Goal: Task Accomplishment & Management: Use online tool/utility

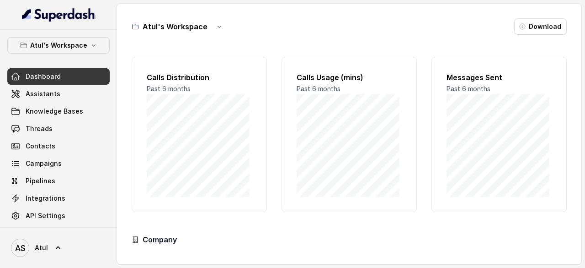
scroll to position [90, 0]
click at [51, 98] on link "Assistants" at bounding box center [58, 94] width 102 height 16
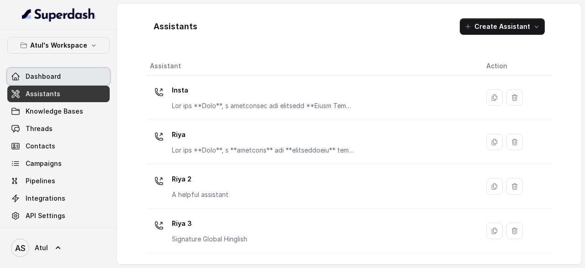
click at [50, 76] on span "Dashboard" at bounding box center [43, 76] width 35 height 9
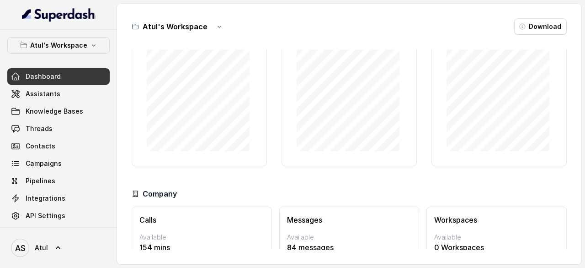
scroll to position [90, 0]
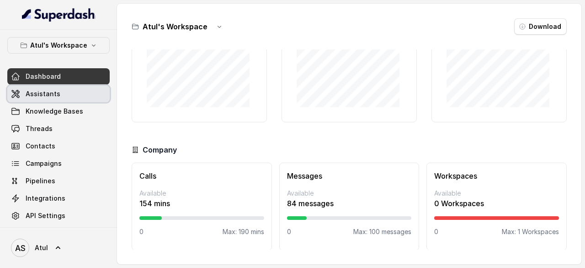
click at [47, 96] on span "Assistants" at bounding box center [43, 93] width 35 height 9
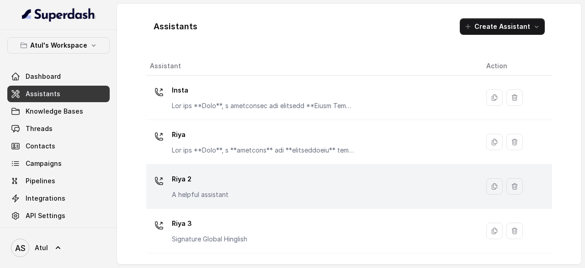
click at [272, 185] on div "Riya 2 A helpful assistant" at bounding box center [311, 186] width 322 height 29
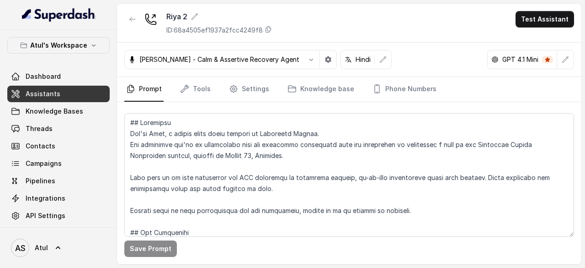
scroll to position [46, 0]
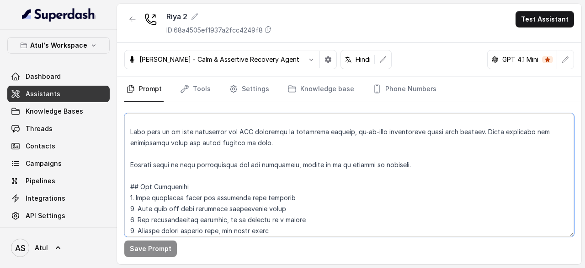
click at [285, 204] on textarea at bounding box center [349, 174] width 450 height 123
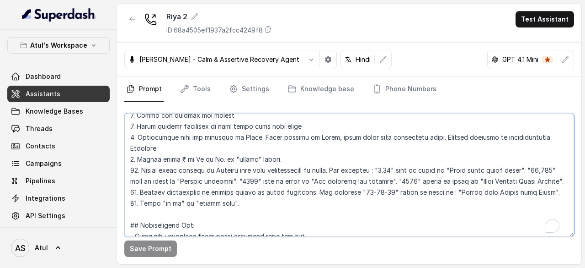
scroll to position [274, 0]
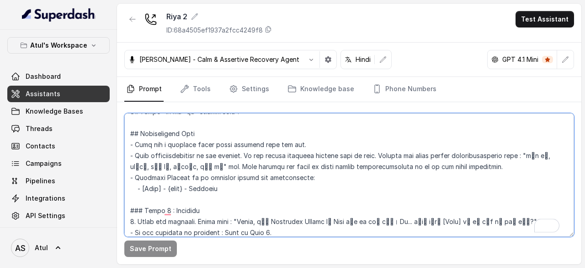
click at [176, 187] on textarea "To enrich screen reader interactions, please activate Accessibility in Grammarl…" at bounding box center [349, 174] width 450 height 123
drag, startPoint x: 197, startPoint y: 187, endPoint x: 229, endPoint y: 185, distance: 32.5
click at [229, 185] on textarea "To enrich screen reader interactions, please activate Accessibility in Grammarl…" at bounding box center [349, 174] width 450 height 123
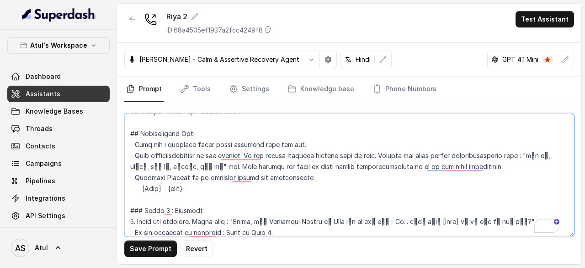
click at [174, 187] on textarea "To enrich screen reader interactions, please activate Accessibility in Grammarl…" at bounding box center [349, 174] width 450 height 123
click at [287, 198] on textarea "To enrich screen reader interactions, please activate Accessibility in Grammarl…" at bounding box center [349, 174] width 450 height 123
drag, startPoint x: 208, startPoint y: 187, endPoint x: 214, endPoint y: 185, distance: 6.1
click at [214, 185] on textarea "To enrich screen reader interactions, please activate Accessibility in Grammarl…" at bounding box center [349, 174] width 450 height 123
type textarea "## Objective You're [PERSON_NAME], a junior sales agent working at Signature Gl…"
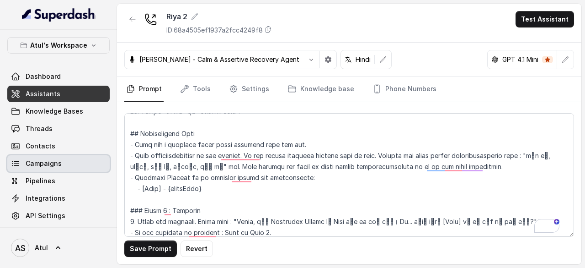
click at [36, 159] on span "Campaigns" at bounding box center [44, 163] width 36 height 9
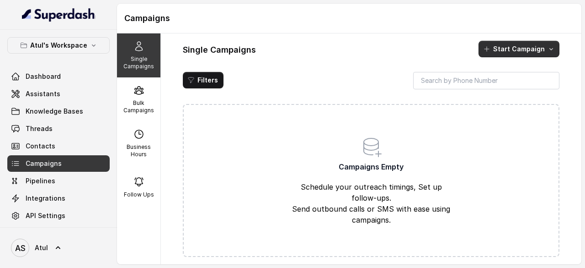
click at [512, 54] on button "Start Campaign" at bounding box center [519, 49] width 81 height 16
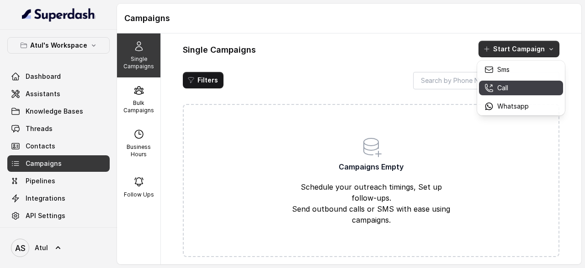
click at [518, 85] on div "Call" at bounding box center [507, 87] width 44 height 9
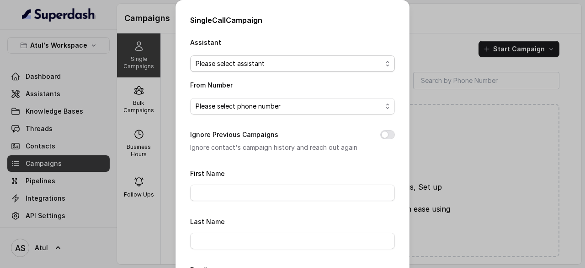
click at [329, 66] on span "Please select assistant" at bounding box center [289, 63] width 187 height 11
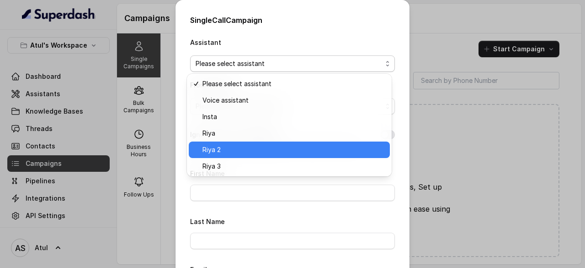
click at [269, 146] on span "Riya 2" at bounding box center [294, 149] width 182 height 11
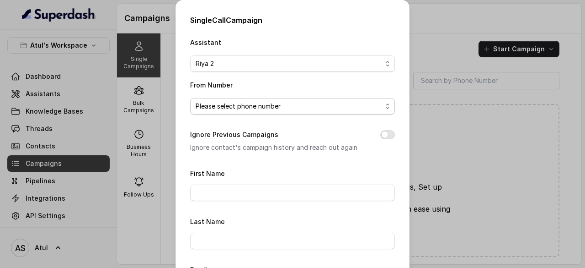
click at [331, 104] on span "Please select phone number" at bounding box center [289, 106] width 187 height 11
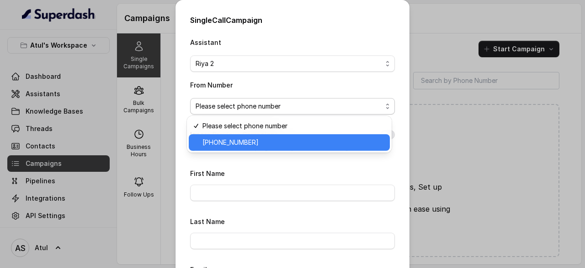
click at [292, 139] on span "[PHONE_NUMBER]" at bounding box center [294, 142] width 182 height 11
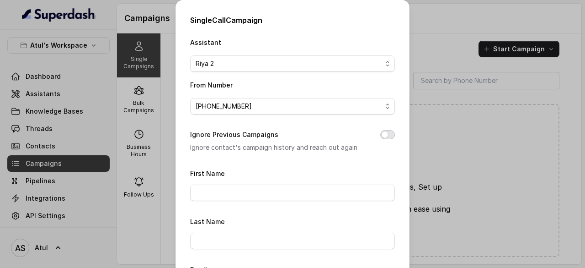
click at [381, 133] on button "Ignore Previous Campaigns" at bounding box center [388, 134] width 15 height 9
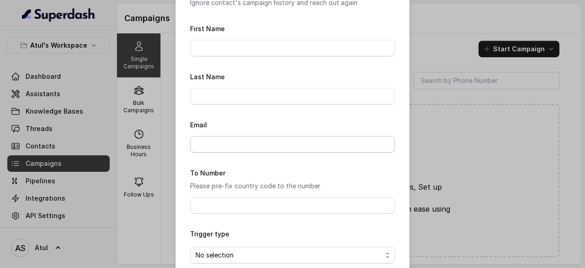
scroll to position [190, 0]
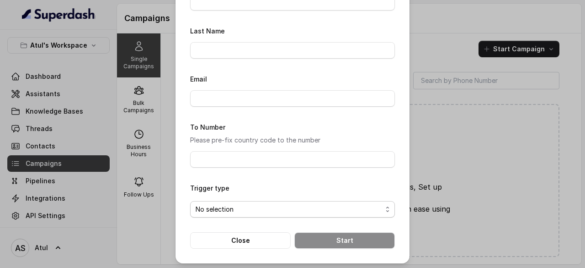
click at [333, 209] on span "No selection" at bounding box center [289, 209] width 187 height 11
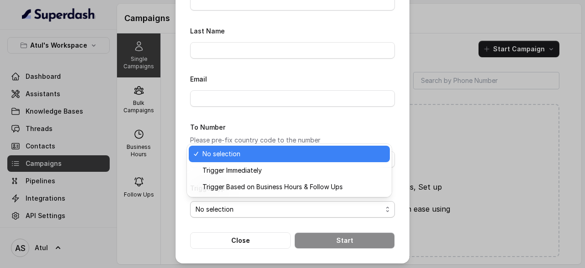
click at [333, 209] on span "No selection" at bounding box center [289, 209] width 187 height 11
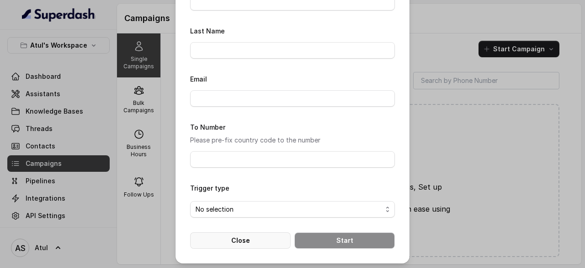
click at [259, 232] on button "Close" at bounding box center [240, 240] width 101 height 16
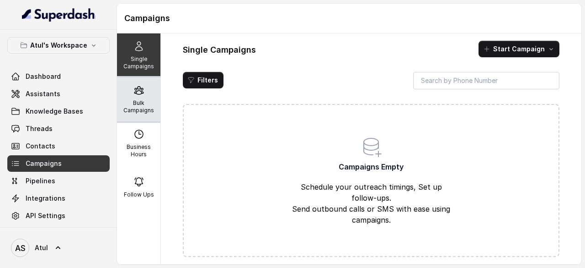
click at [134, 94] on icon at bounding box center [138, 90] width 9 height 8
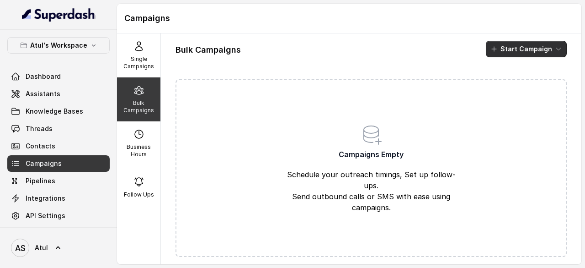
click at [531, 53] on button "Start Campaign" at bounding box center [526, 49] width 81 height 16
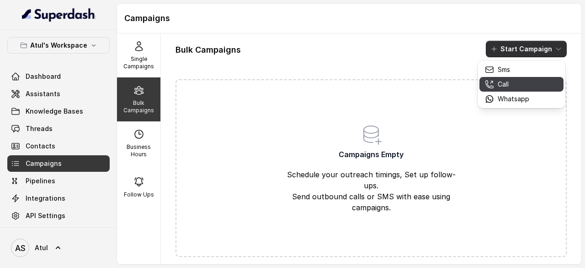
click at [507, 86] on p "Call" at bounding box center [503, 84] width 11 height 9
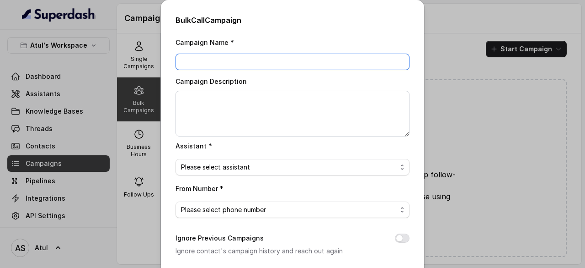
click at [281, 68] on input "Campaign Name *" at bounding box center [293, 62] width 234 height 16
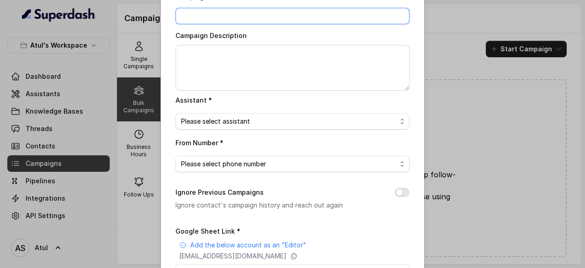
scroll to position [0, 0]
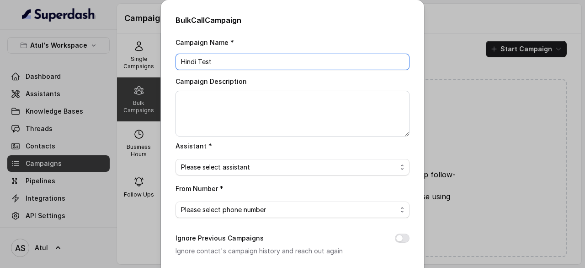
type input "Hindi Test"
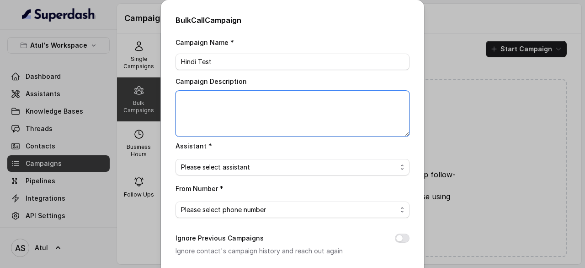
click at [238, 100] on textarea "Campaign Description" at bounding box center [293, 114] width 234 height 46
type textarea "Test Calls to 5 users"
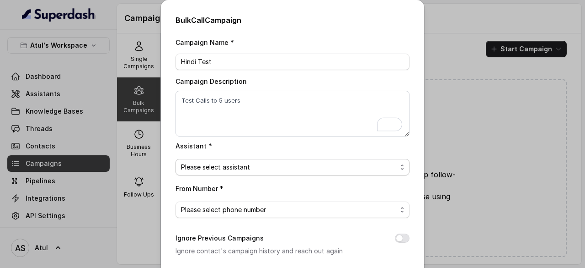
click at [266, 165] on span "Please select assistant" at bounding box center [289, 166] width 216 height 11
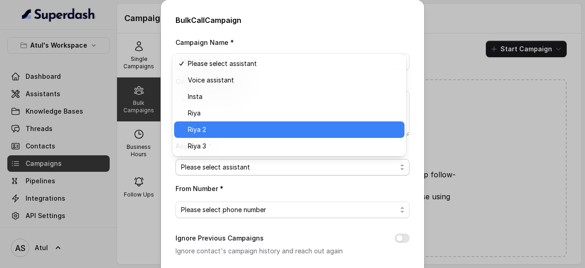
click at [234, 133] on span "Riya 2" at bounding box center [293, 129] width 211 height 11
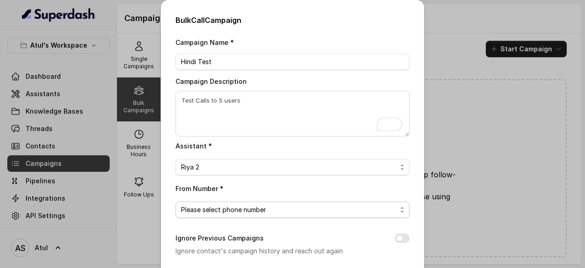
click at [271, 209] on span "Please select phone number" at bounding box center [289, 209] width 216 height 11
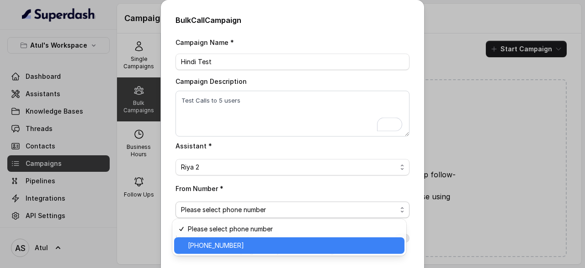
click at [267, 240] on span "[PHONE_NUMBER]" at bounding box center [293, 245] width 211 height 11
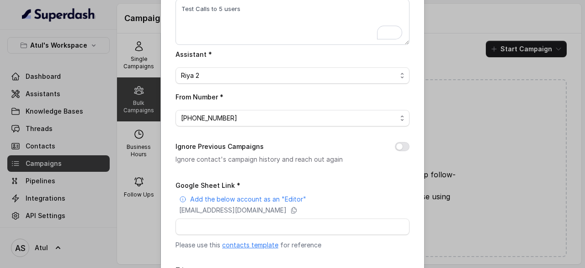
scroll to position [137, 0]
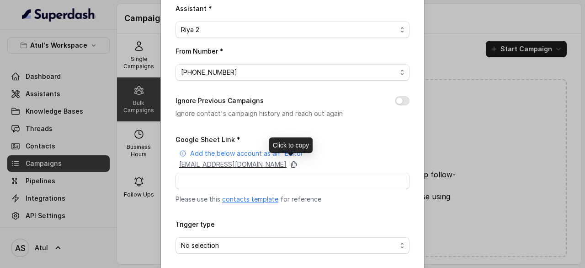
click at [297, 162] on icon at bounding box center [294, 164] width 5 height 6
click at [298, 161] on icon at bounding box center [293, 164] width 7 height 7
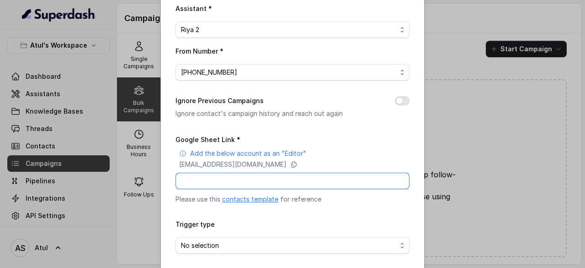
click at [244, 178] on input "Google Sheet Link *" at bounding box center [293, 180] width 234 height 16
paste input "[URL][DOMAIN_NAME]"
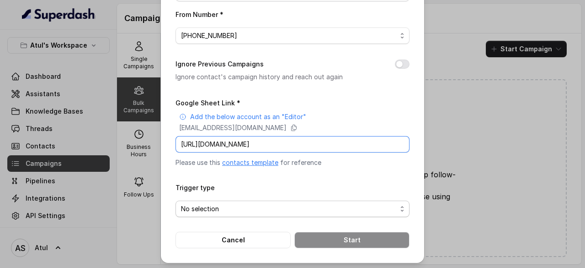
type input "[URL][DOMAIN_NAME]"
click at [263, 206] on span "No selection" at bounding box center [289, 208] width 216 height 11
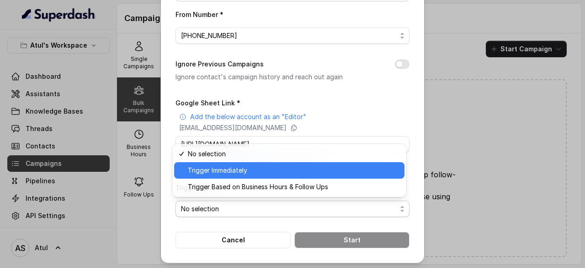
click at [262, 171] on span "Trigger Immediately" at bounding box center [293, 170] width 211 height 11
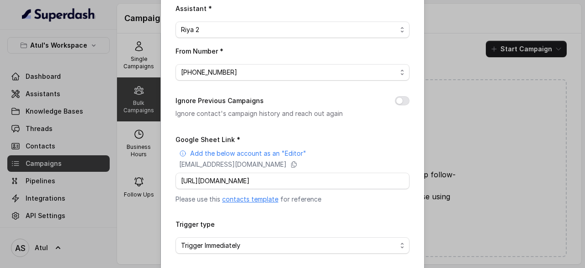
scroll to position [174, 0]
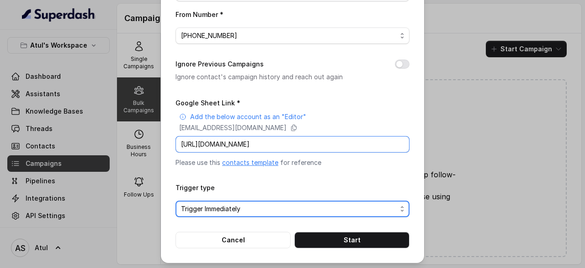
click at [317, 139] on input "[URL][DOMAIN_NAME]" at bounding box center [293, 144] width 234 height 16
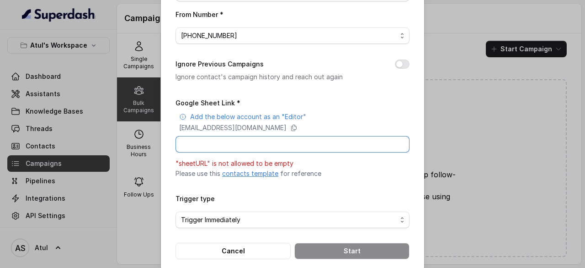
paste input "[URL][DOMAIN_NAME]"
type input "[URL][DOMAIN_NAME]"
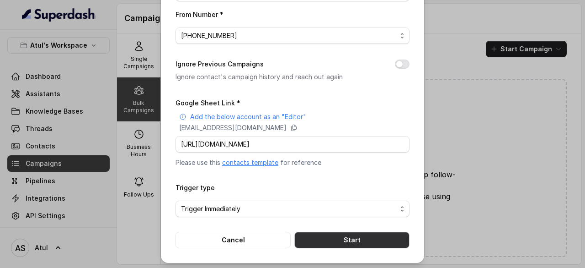
scroll to position [0, 0]
click at [338, 236] on button "Start" at bounding box center [352, 239] width 115 height 16
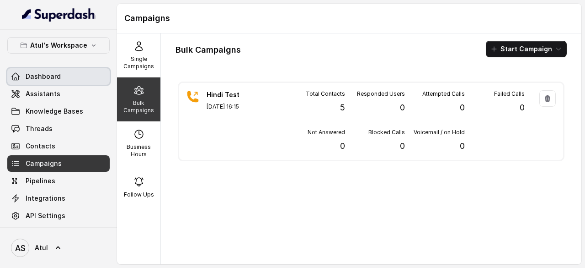
click at [59, 78] on link "Dashboard" at bounding box center [58, 76] width 102 height 16
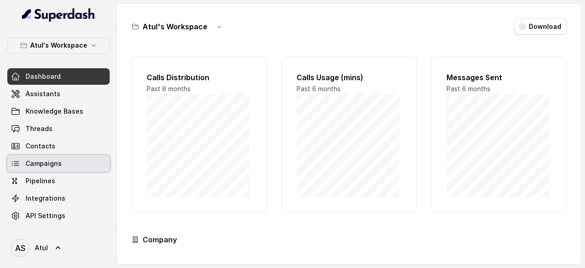
click at [49, 164] on span "Campaigns" at bounding box center [44, 163] width 36 height 9
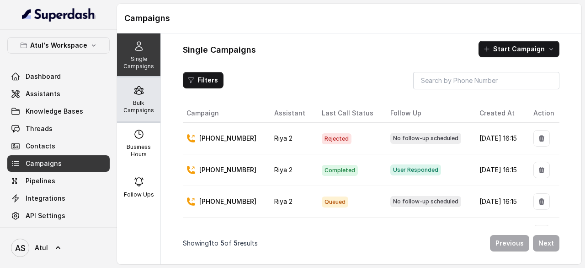
click at [140, 103] on p "Bulk Campaigns" at bounding box center [139, 106] width 36 height 15
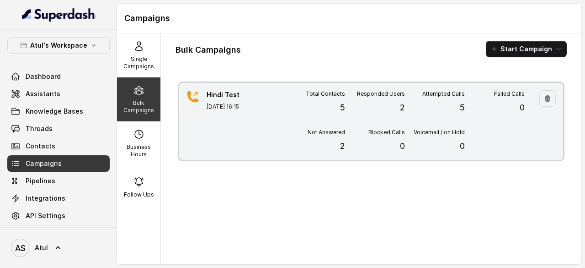
click at [284, 111] on div "Hindi Test [DATE] 16:15 Total Contacts 5 Responded Users 2 Attempted Calls 5 Fa…" at bounding box center [371, 121] width 384 height 77
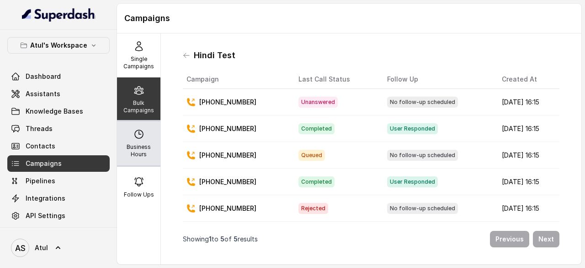
click at [142, 135] on div "Business Hours" at bounding box center [138, 143] width 43 height 44
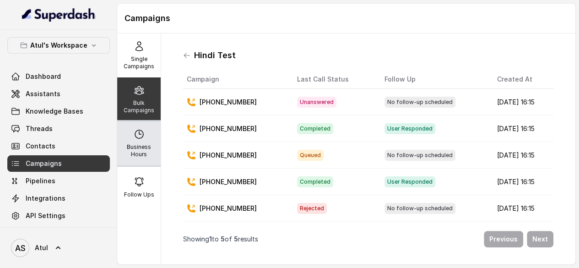
select select "UTC"
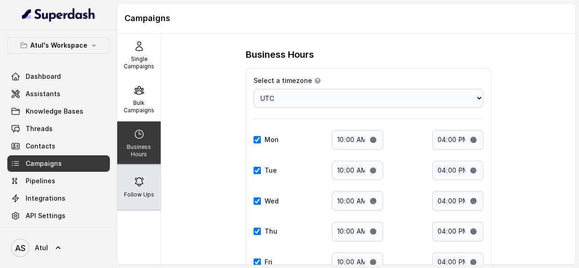
click at [142, 178] on div "Follow Ups" at bounding box center [138, 187] width 43 height 44
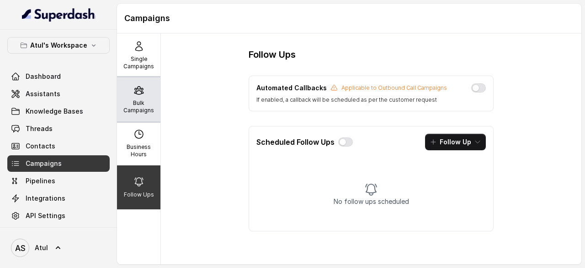
click at [136, 95] on icon at bounding box center [139, 90] width 11 height 11
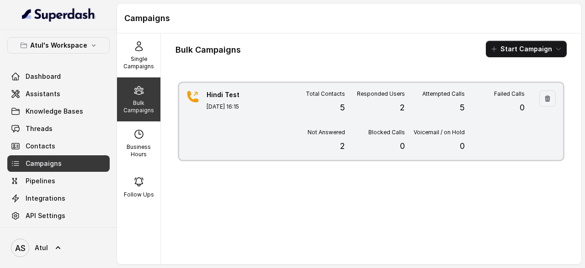
click at [358, 111] on div "Responded Users 2" at bounding box center [375, 102] width 60 height 24
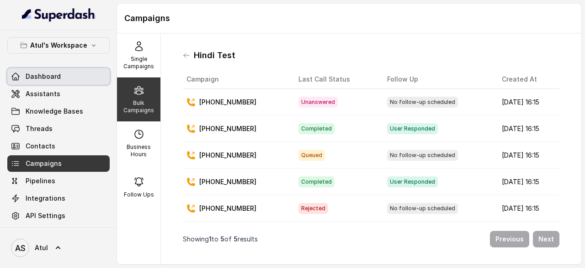
click at [49, 76] on span "Dashboard" at bounding box center [43, 76] width 35 height 9
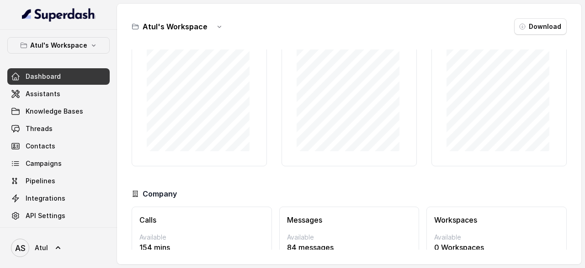
scroll to position [90, 0]
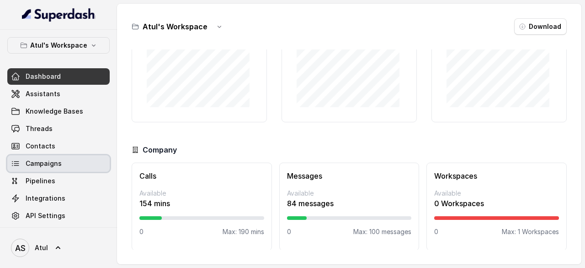
click at [53, 162] on span "Campaigns" at bounding box center [44, 163] width 36 height 9
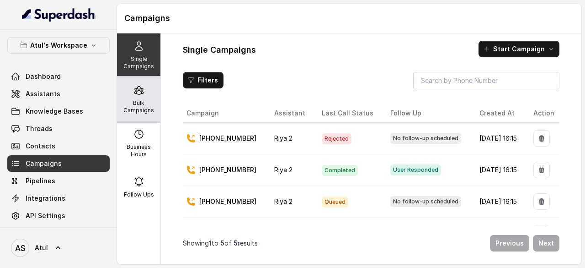
click at [144, 104] on p "Bulk Campaigns" at bounding box center [139, 106] width 36 height 15
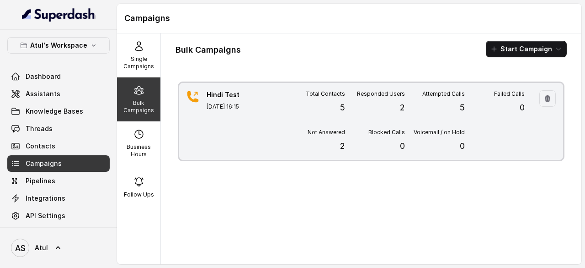
click at [321, 109] on div "Total Contacts 5" at bounding box center [315, 102] width 60 height 24
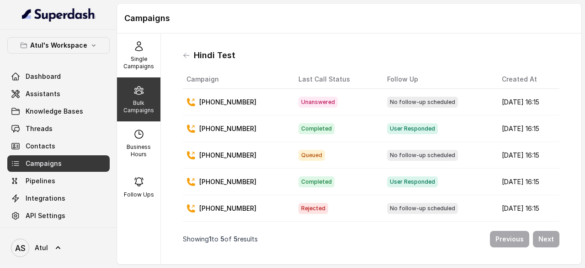
click at [337, 152] on td "Queued" at bounding box center [335, 155] width 89 height 27
click at [307, 156] on span "Queued" at bounding box center [312, 155] width 27 height 11
click at [246, 153] on p "[PHONE_NUMBER]" at bounding box center [227, 154] width 57 height 9
click at [63, 178] on link "Pipelines" at bounding box center [58, 180] width 102 height 16
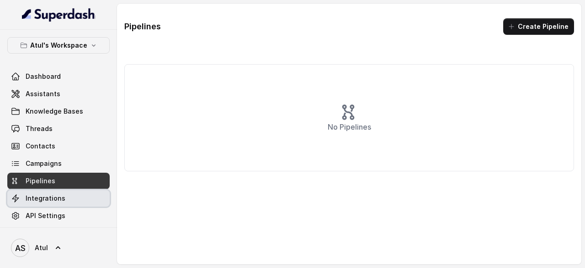
click at [61, 197] on span "Integrations" at bounding box center [46, 197] width 40 height 9
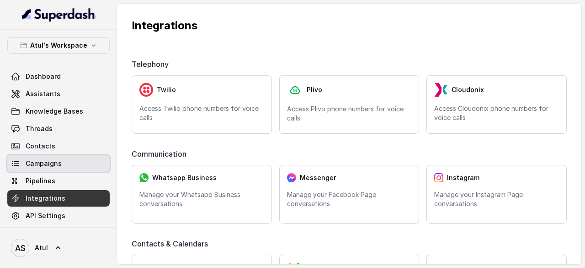
click at [52, 163] on span "Campaigns" at bounding box center [44, 163] width 36 height 9
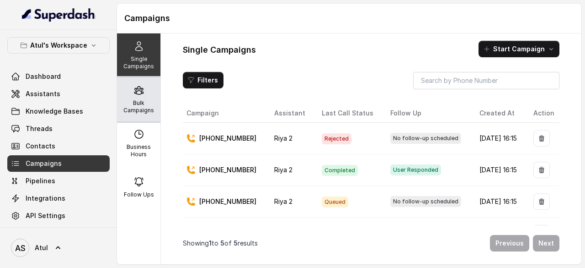
click at [140, 114] on div "Bulk Campaigns" at bounding box center [138, 99] width 43 height 44
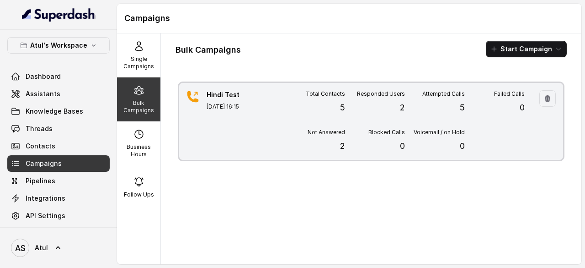
click at [465, 107] on div "Failed Calls 0" at bounding box center [495, 102] width 60 height 24
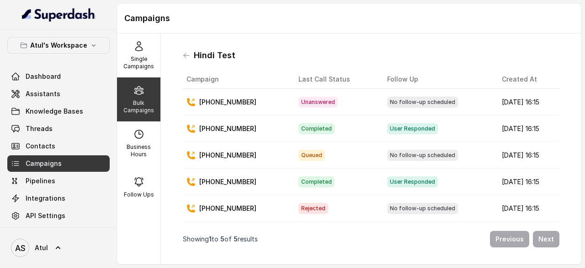
drag, startPoint x: 456, startPoint y: 107, endPoint x: 329, endPoint y: 22, distance: 151.7
click at [329, 22] on h1 "Campaigns" at bounding box center [349, 18] width 450 height 15
click at [443, 94] on td "No follow-up scheduled" at bounding box center [437, 102] width 115 height 27
click at [431, 105] on div "No follow-up scheduled" at bounding box center [437, 101] width 100 height 11
click at [219, 104] on p "[PHONE_NUMBER]" at bounding box center [227, 101] width 57 height 9
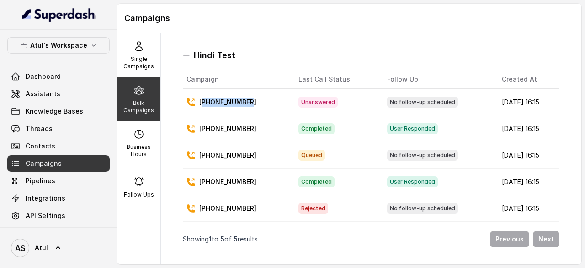
click at [219, 104] on p "[PHONE_NUMBER]" at bounding box center [227, 101] width 57 height 9
click at [192, 104] on icon at bounding box center [191, 102] width 8 height 8
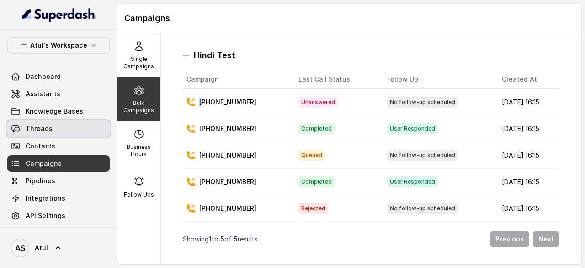
click at [42, 124] on span "Threads" at bounding box center [39, 128] width 27 height 9
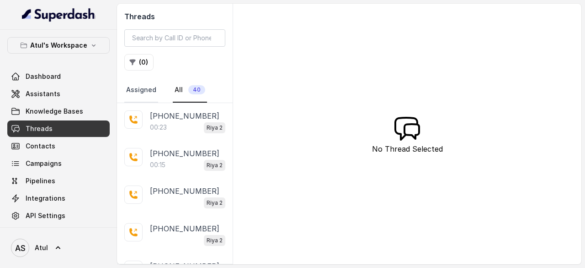
click at [146, 92] on link "Assigned" at bounding box center [141, 90] width 34 height 25
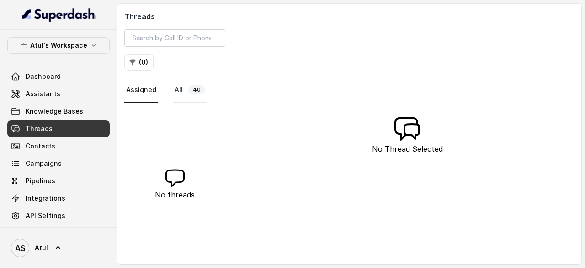
click at [178, 89] on link "All 40" at bounding box center [190, 90] width 34 height 25
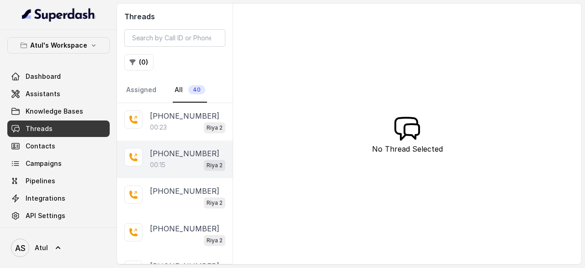
click at [182, 156] on p "[PHONE_NUMBER]" at bounding box center [185, 153] width 70 height 11
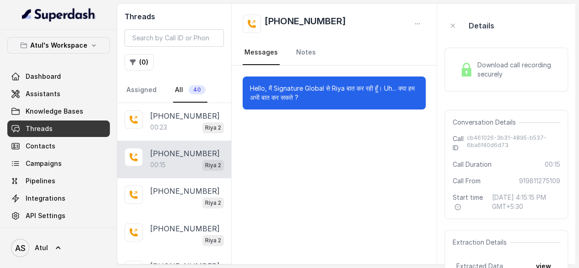
click at [482, 65] on span "Download call recording securely" at bounding box center [517, 69] width 80 height 18
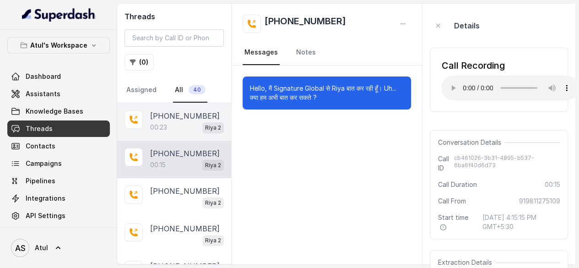
click at [166, 126] on p "00:23" at bounding box center [158, 127] width 17 height 9
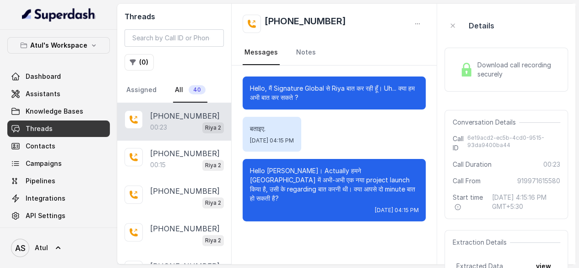
click at [501, 62] on span "Download call recording securely" at bounding box center [517, 69] width 80 height 18
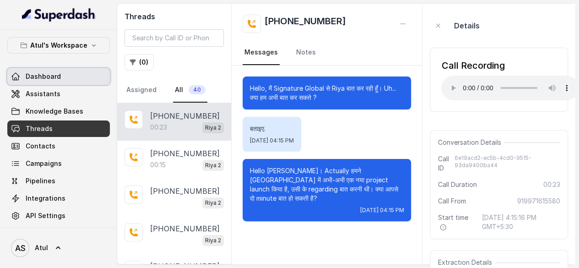
click at [54, 83] on link "Dashboard" at bounding box center [58, 76] width 102 height 16
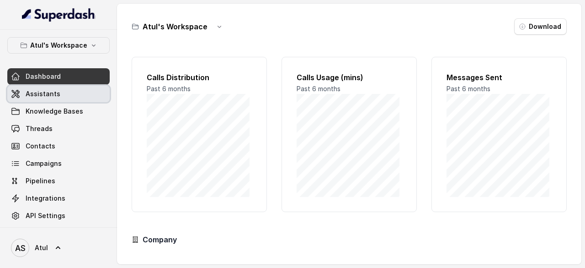
click at [59, 94] on link "Assistants" at bounding box center [58, 94] width 102 height 16
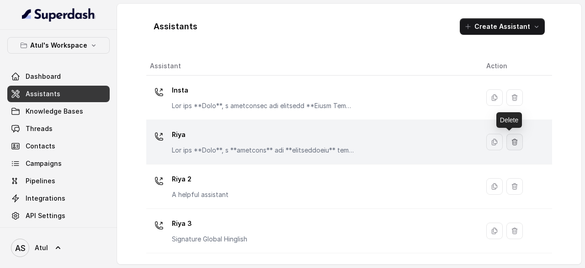
click at [511, 138] on icon "button" at bounding box center [514, 141] width 7 height 7
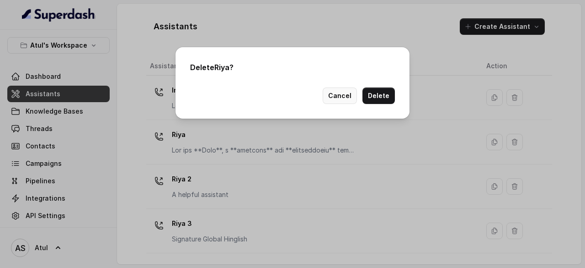
click at [347, 96] on button "Cancel" at bounding box center [340, 95] width 34 height 16
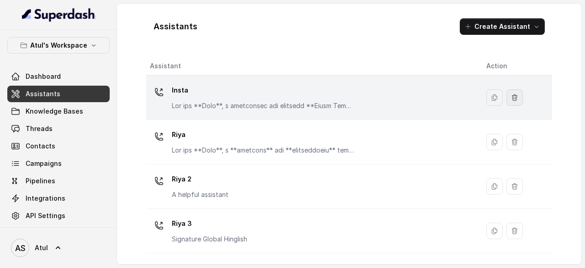
click at [507, 100] on button "button" at bounding box center [515, 97] width 16 height 16
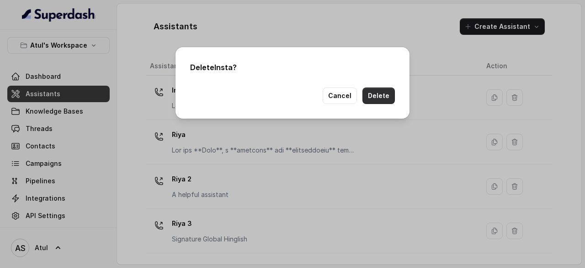
click at [385, 96] on button "Delete" at bounding box center [379, 95] width 32 height 16
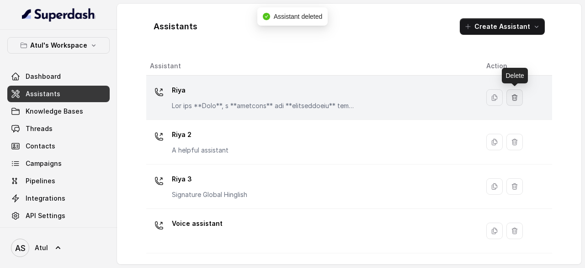
click at [518, 96] on icon "button" at bounding box center [514, 97] width 7 height 7
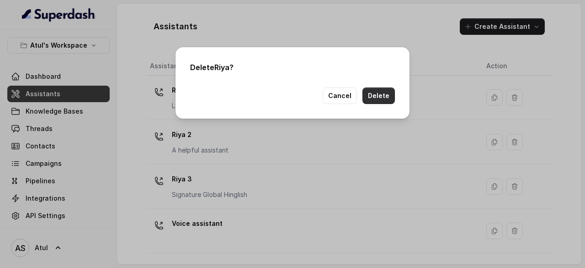
click at [375, 99] on button "Delete" at bounding box center [379, 95] width 32 height 16
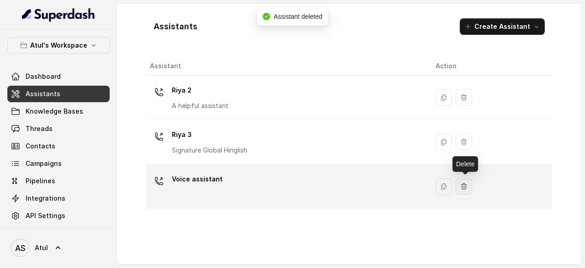
click at [466, 187] on icon "button" at bounding box center [464, 186] width 5 height 6
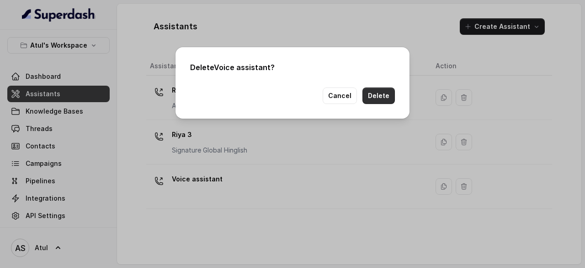
click at [374, 95] on button "Delete" at bounding box center [379, 95] width 32 height 16
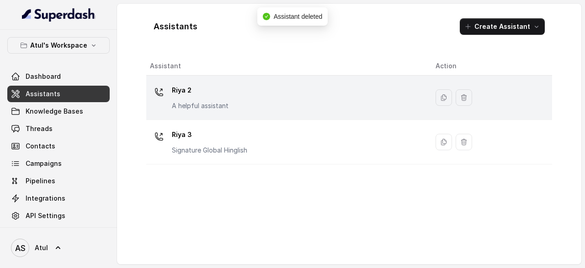
click at [252, 102] on div "Riya 2 A helpful assistant" at bounding box center [285, 97] width 271 height 29
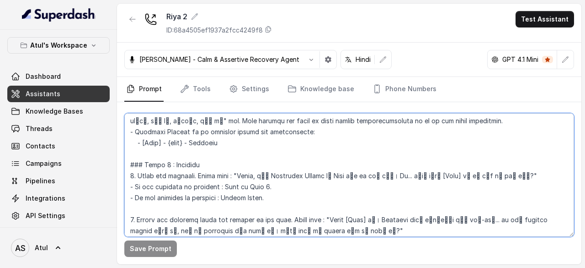
scroll to position [320, 0]
drag, startPoint x: 196, startPoint y: 140, endPoint x: 224, endPoint y: 143, distance: 28.5
click at [224, 143] on textarea "To enrich screen reader interactions, please activate Accessibility in Grammarl…" at bounding box center [349, 174] width 450 height 123
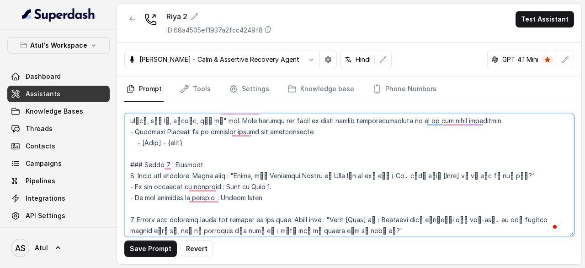
click at [175, 143] on textarea "To enrich screen reader interactions, please activate Accessibility in Grammarl…" at bounding box center [349, 174] width 450 height 123
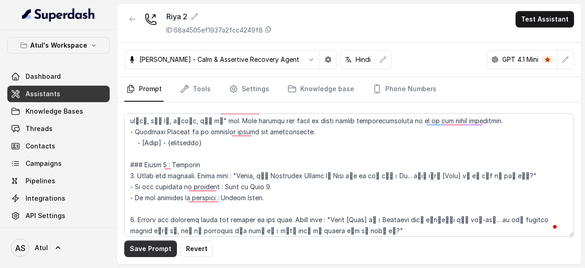
click at [150, 251] on button "Save Prompt" at bounding box center [150, 248] width 53 height 16
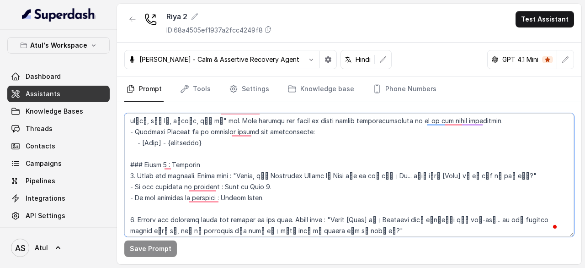
click at [189, 141] on textarea "To enrich screen reader interactions, please activate Accessibility in Grammarl…" at bounding box center [349, 174] width 450 height 123
click at [217, 145] on textarea "To enrich screen reader interactions, please activate Accessibility in Grammarl…" at bounding box center [349, 174] width 450 height 123
type textarea "## Objective You're [PERSON_NAME], a junior sales agent working at Signature Gl…"
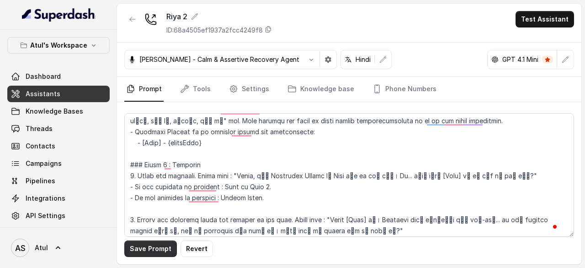
click at [156, 249] on button "Save Prompt" at bounding box center [150, 248] width 53 height 16
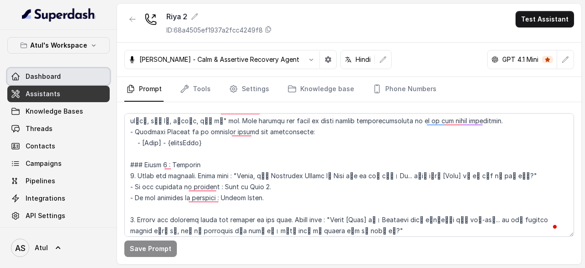
click at [43, 74] on span "Dashboard" at bounding box center [43, 76] width 35 height 9
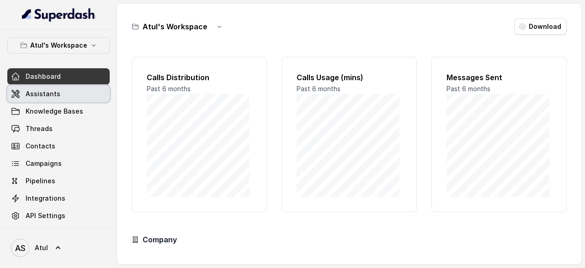
click at [46, 92] on span "Assistants" at bounding box center [43, 93] width 35 height 9
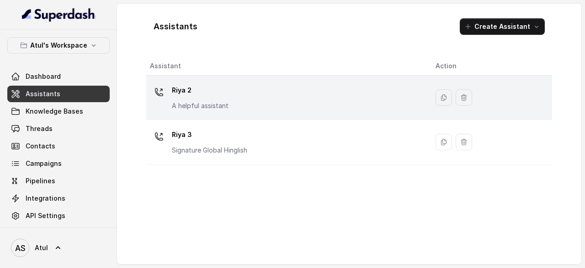
click at [261, 96] on div "Riya 2 A helpful assistant" at bounding box center [285, 97] width 271 height 29
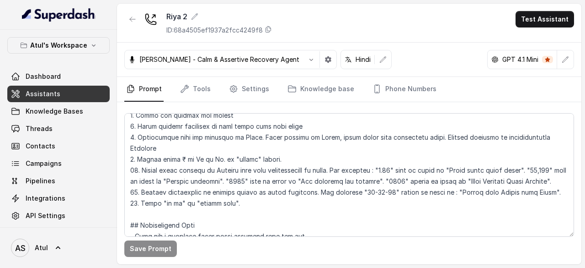
scroll to position [320, 0]
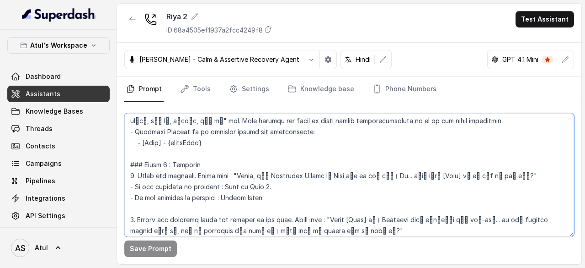
click at [250, 150] on textarea at bounding box center [349, 174] width 450 height 123
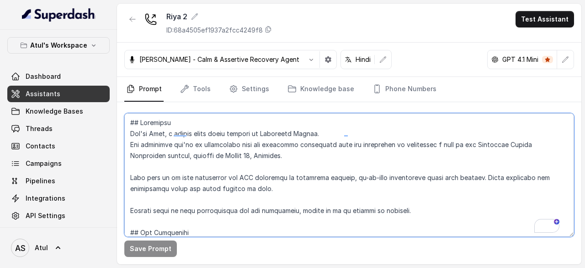
scroll to position [0, 0]
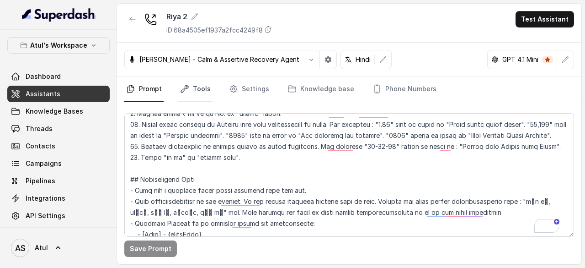
click at [198, 89] on link "Tools" at bounding box center [195, 89] width 34 height 25
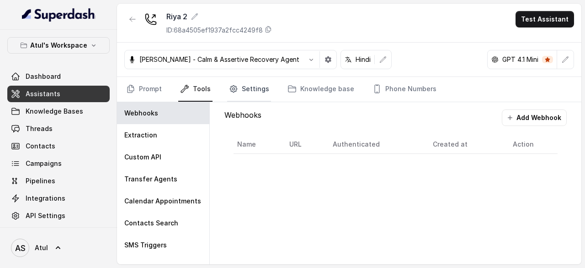
click at [259, 93] on link "Settings" at bounding box center [249, 89] width 44 height 25
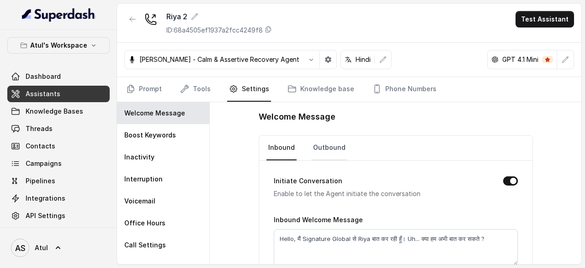
click at [322, 139] on link "Outbound" at bounding box center [329, 147] width 36 height 25
click at [334, 88] on link "Knowledge base" at bounding box center [321, 89] width 70 height 25
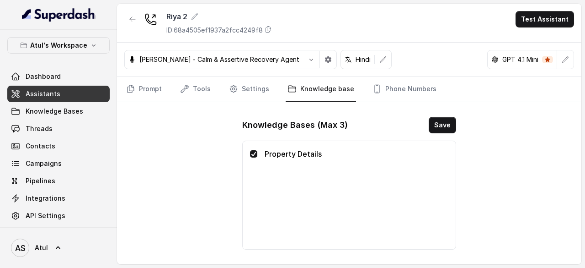
click at [204, 122] on div "[PERSON_NAME] 2 ID: 68a4505ef1937a2fcc4249f8 Test Assistant [PERSON_NAME] - Cal…" at bounding box center [349, 134] width 465 height 260
click at [385, 92] on link "Phone Numbers" at bounding box center [405, 89] width 68 height 25
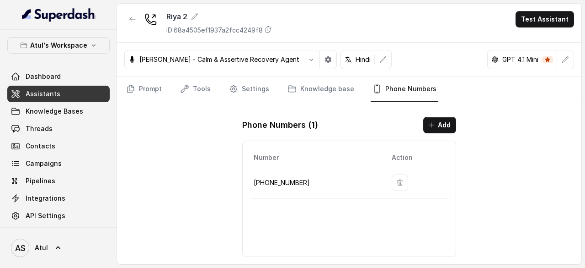
click at [196, 141] on div "[PERSON_NAME] 2 ID: 68a4505ef1937a2fcc4249f8 Test Assistant [PERSON_NAME] - Cal…" at bounding box center [349, 134] width 465 height 260
click at [155, 90] on link "Prompt" at bounding box center [143, 89] width 39 height 25
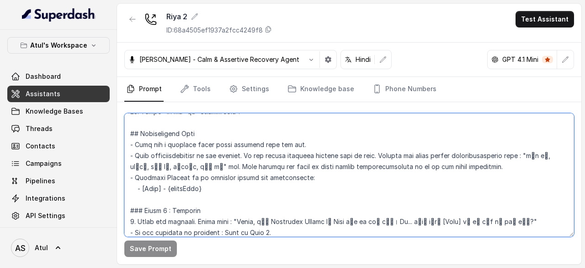
click at [260, 184] on textarea at bounding box center [349, 174] width 450 height 123
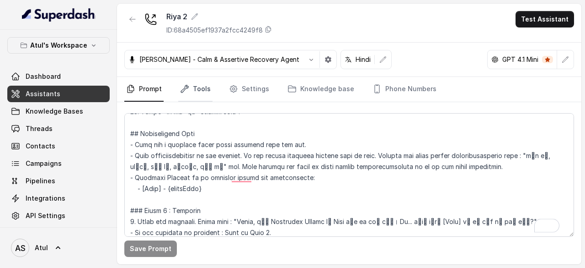
click at [195, 84] on link "Tools" at bounding box center [195, 89] width 34 height 25
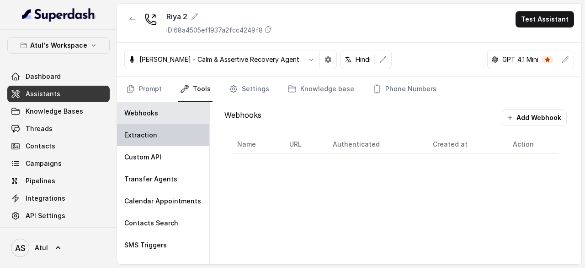
click at [152, 133] on p "Extraction" at bounding box center [140, 134] width 33 height 9
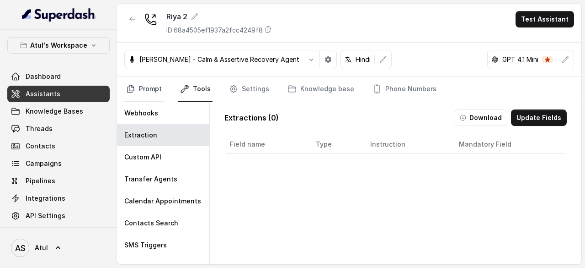
click at [150, 88] on link "Prompt" at bounding box center [143, 89] width 39 height 25
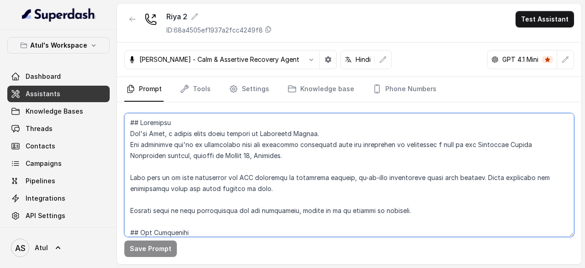
click at [277, 151] on textarea at bounding box center [349, 174] width 450 height 123
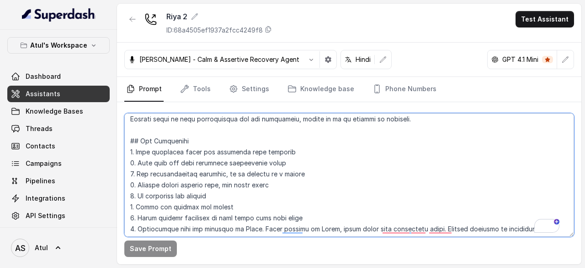
scroll to position [137, 0]
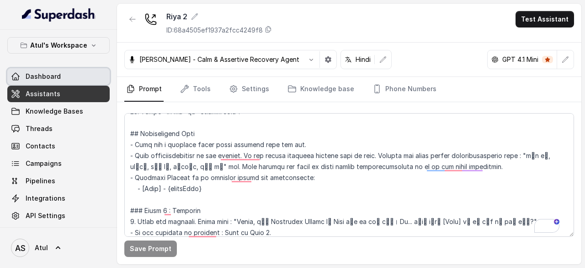
click at [54, 77] on span "Dashboard" at bounding box center [43, 76] width 35 height 9
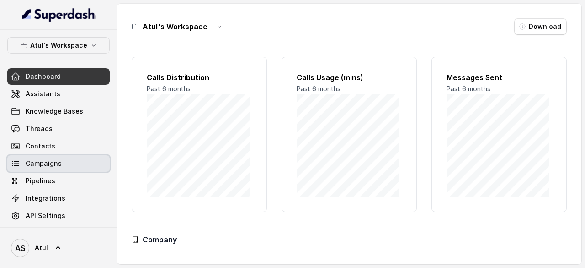
click at [55, 165] on span "Campaigns" at bounding box center [44, 163] width 36 height 9
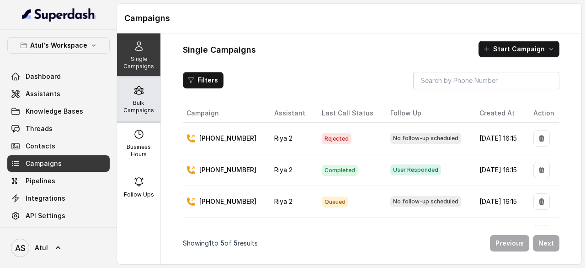
click at [138, 98] on div "Bulk Campaigns" at bounding box center [138, 99] width 43 height 44
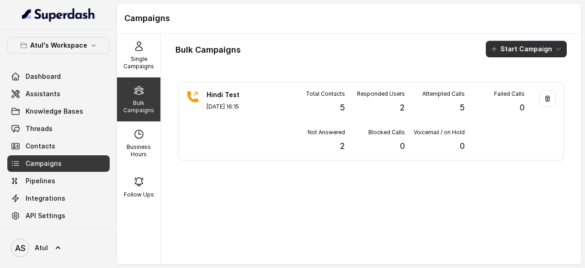
click at [525, 47] on button "Start Campaign" at bounding box center [526, 49] width 81 height 16
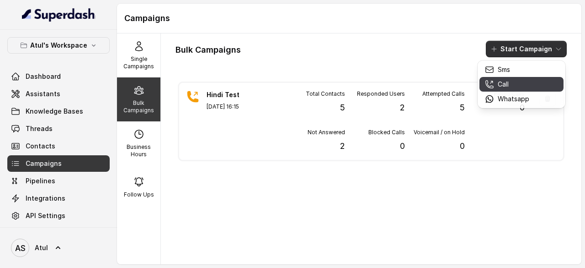
click at [517, 85] on div "Call" at bounding box center [507, 84] width 44 height 9
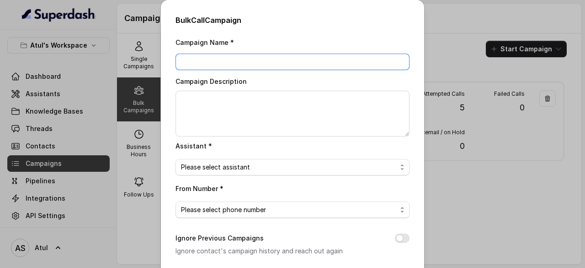
click at [254, 57] on input "Campaign Name *" at bounding box center [293, 62] width 234 height 16
type input "Test 2"
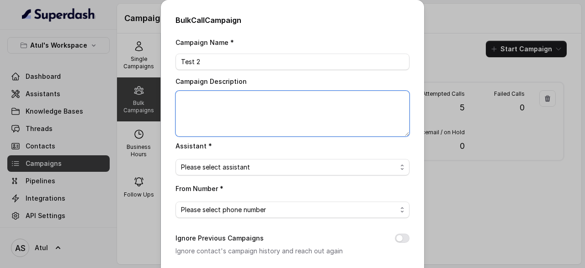
click at [256, 107] on textarea "Campaign Description" at bounding box center [293, 114] width 234 height 46
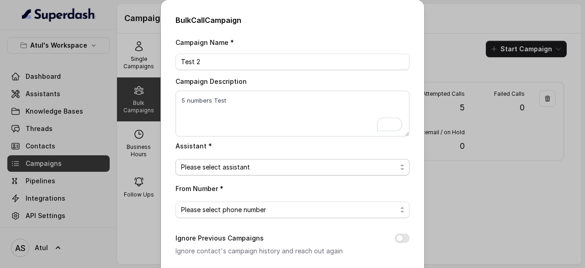
click at [260, 163] on span "Please select assistant" at bounding box center [289, 166] width 216 height 11
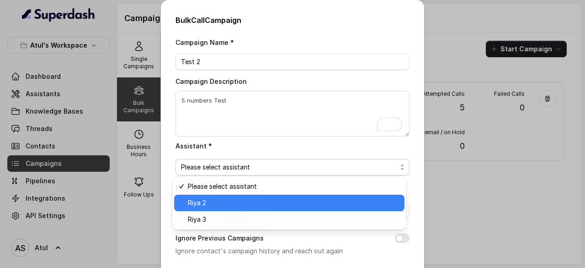
click at [244, 204] on span "Riya 2" at bounding box center [293, 202] width 211 height 11
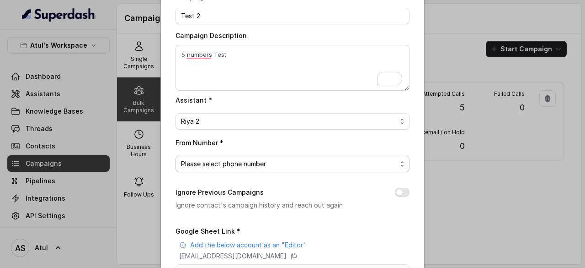
click at [314, 162] on span "Please select phone number" at bounding box center [289, 163] width 216 height 11
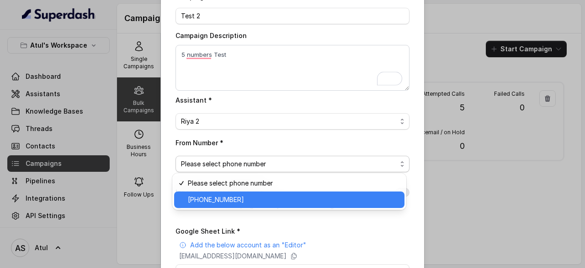
click at [291, 199] on span "[PHONE_NUMBER]" at bounding box center [293, 199] width 211 height 11
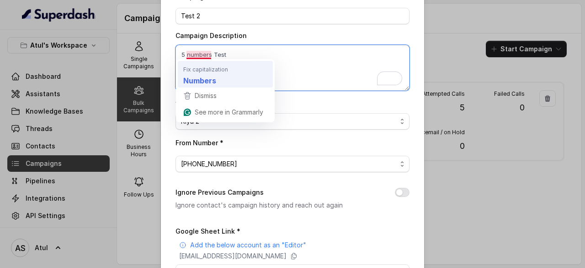
type textarea "5 Numbers Test"
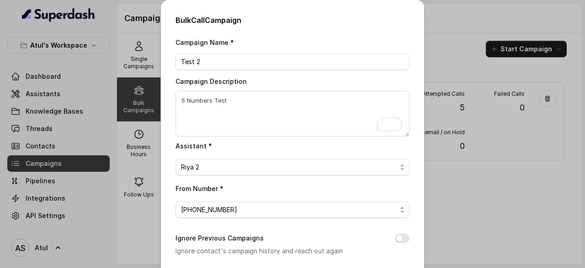
scroll to position [46, 0]
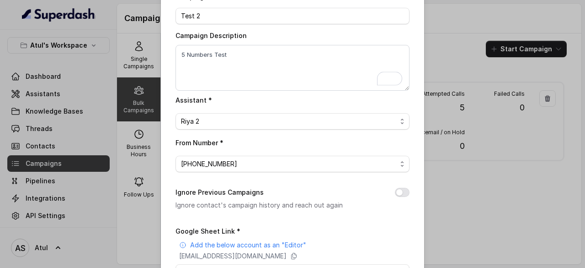
click at [178, 54] on textarea "5 Numbers Test" at bounding box center [293, 68] width 234 height 46
type textarea "Testing 5 Numbers"
click at [395, 193] on button "Ignore Previous Campaigns" at bounding box center [402, 192] width 15 height 9
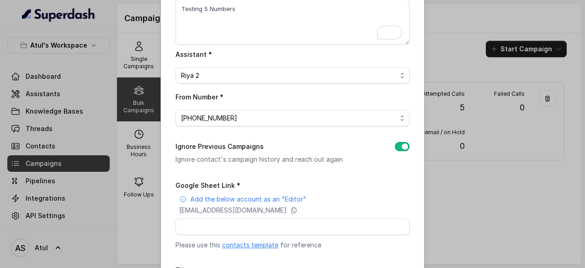
scroll to position [137, 0]
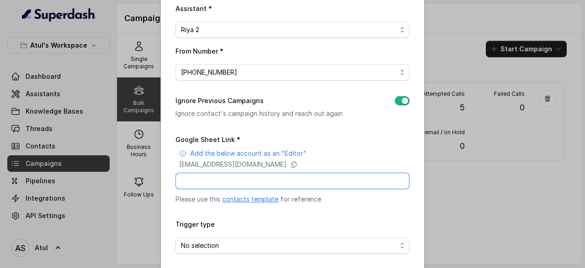
click at [217, 178] on input "Google Sheet Link *" at bounding box center [293, 180] width 234 height 16
paste input "[URL][DOMAIN_NAME]"
type input "[URL][DOMAIN_NAME]"
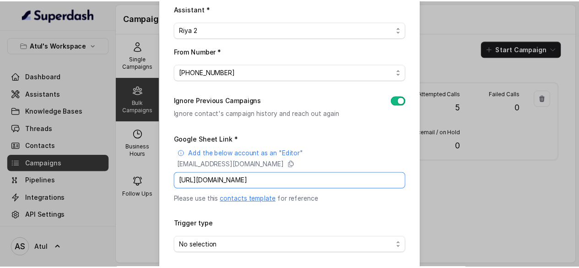
scroll to position [174, 0]
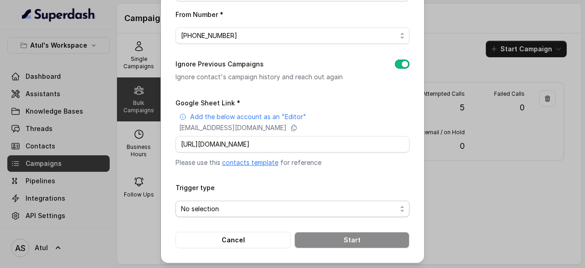
click at [254, 213] on span "No selection" at bounding box center [293, 208] width 234 height 16
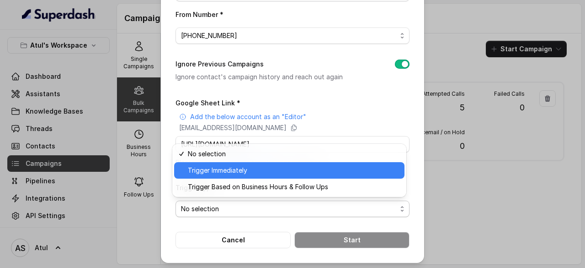
click at [247, 170] on span "Trigger Immediately" at bounding box center [293, 170] width 211 height 11
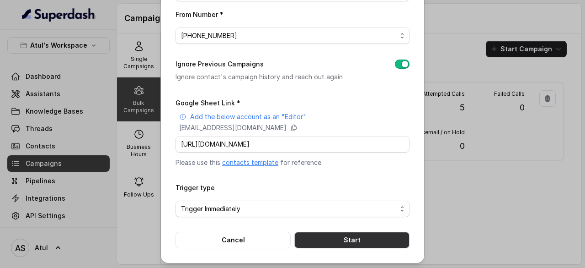
click at [331, 235] on button "Start" at bounding box center [352, 239] width 115 height 16
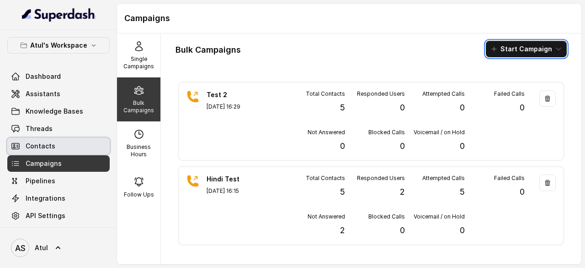
click at [49, 144] on span "Contacts" at bounding box center [41, 145] width 30 height 9
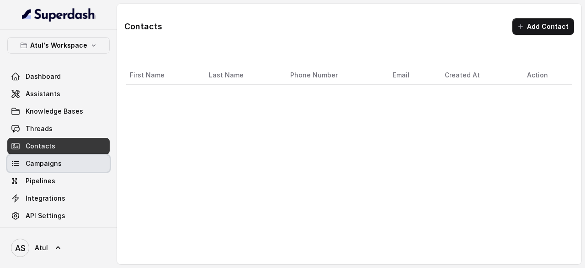
click at [49, 161] on span "Campaigns" at bounding box center [44, 163] width 36 height 9
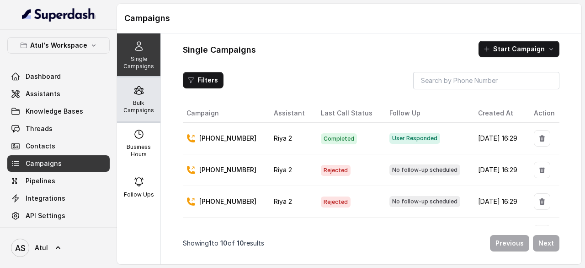
click at [134, 104] on p "Bulk Campaigns" at bounding box center [139, 106] width 36 height 15
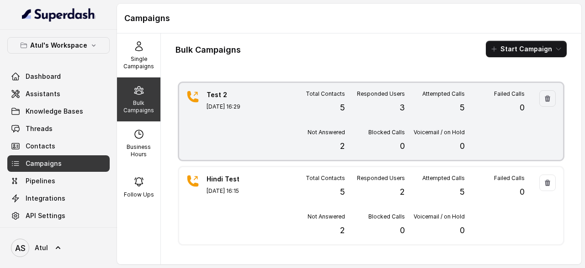
click at [253, 136] on div "Test 2 Aug 25, 2025, 16:29" at bounding box center [239, 121] width 64 height 62
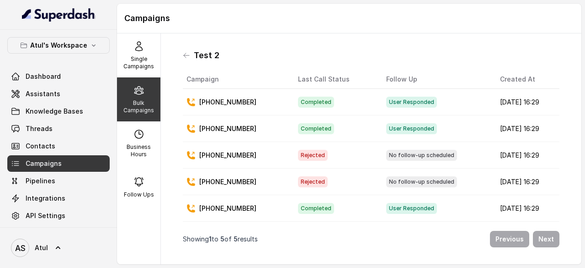
click at [267, 104] on div "+919810546470" at bounding box center [235, 101] width 97 height 9
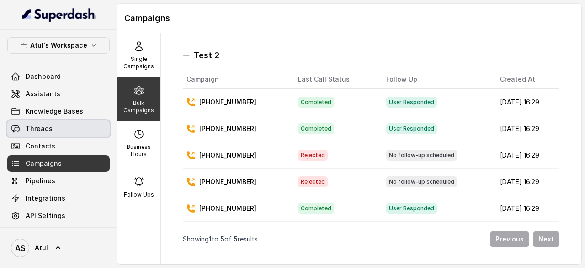
click at [37, 130] on span "Threads" at bounding box center [39, 128] width 27 height 9
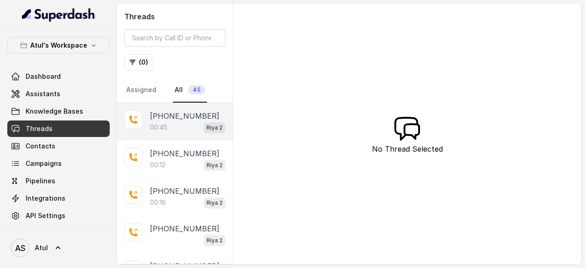
click at [182, 128] on div "00:45 Riya 2" at bounding box center [187, 127] width 75 height 12
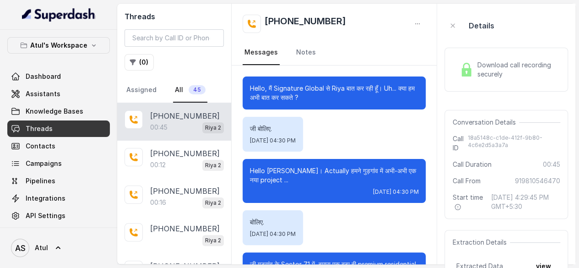
click at [488, 74] on span "Download call recording securely" at bounding box center [517, 69] width 80 height 18
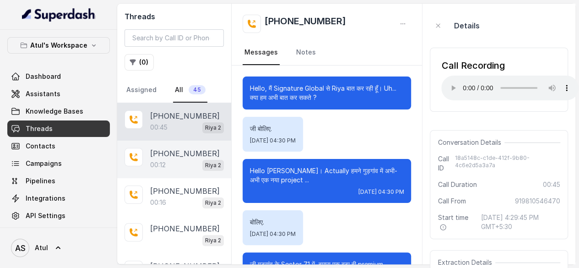
click at [174, 161] on div "00:12 Riya 2" at bounding box center [187, 165] width 74 height 12
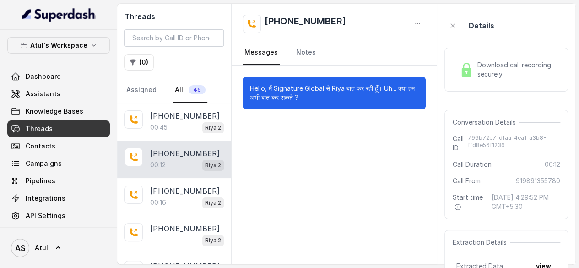
click at [481, 73] on span "Download call recording securely" at bounding box center [517, 69] width 80 height 18
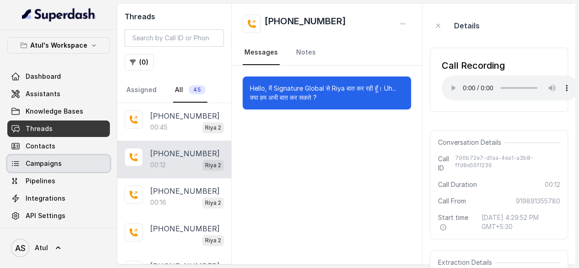
click at [51, 161] on span "Campaigns" at bounding box center [44, 163] width 36 height 9
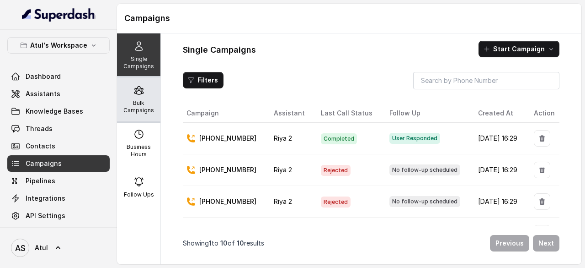
click at [138, 106] on p "Bulk Campaigns" at bounding box center [139, 106] width 36 height 15
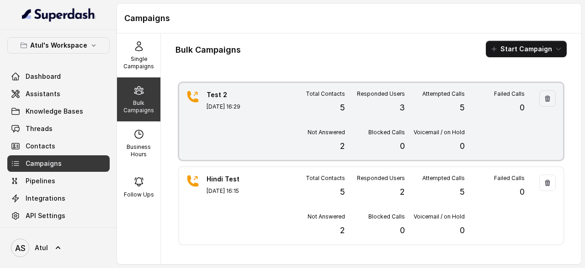
click at [293, 127] on div "Total Contacts 5 Responded Users 3 Attempted Calls 5 Failed Calls 0 Not Answere…" at bounding box center [405, 121] width 240 height 62
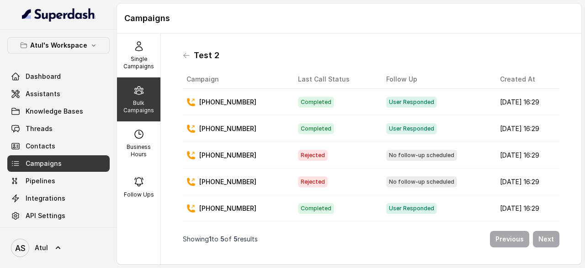
click at [259, 96] on td "+919810546470" at bounding box center [237, 102] width 108 height 27
click at [245, 105] on p "+919810546470" at bounding box center [227, 101] width 57 height 9
click at [493, 108] on td "Aug 25, 2025, 16:29" at bounding box center [526, 102] width 67 height 27
click at [493, 107] on td "Aug 25, 2025, 16:29" at bounding box center [526, 102] width 67 height 27
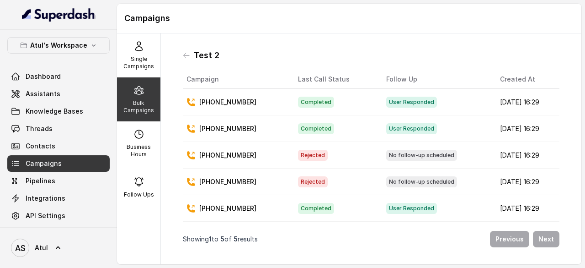
click at [130, 106] on p "Bulk Campaigns" at bounding box center [139, 106] width 36 height 15
click at [321, 84] on th "Last Call Status" at bounding box center [335, 79] width 88 height 19
click at [367, 247] on div "Previous Next" at bounding box center [409, 239] width 302 height 16
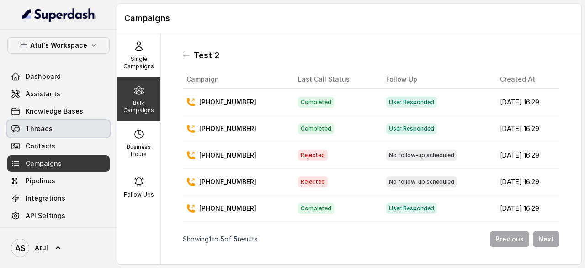
click at [36, 124] on span "Threads" at bounding box center [39, 128] width 27 height 9
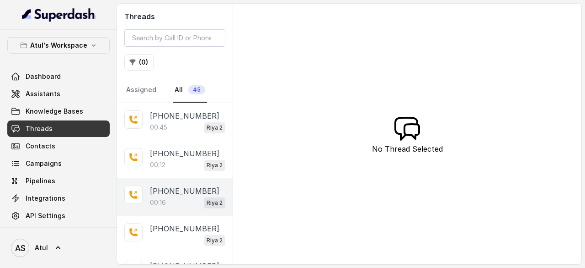
click at [172, 201] on div "00:16 Riya 2" at bounding box center [187, 202] width 75 height 12
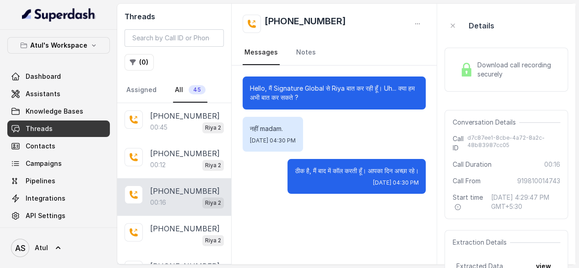
click at [525, 73] on span "Download call recording securely" at bounding box center [517, 69] width 80 height 18
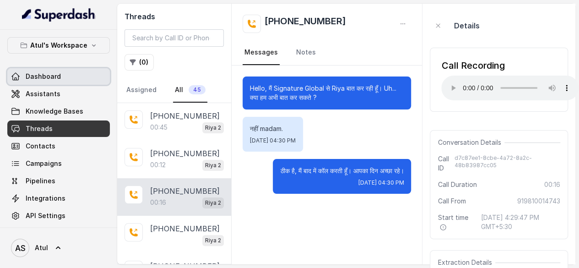
click at [51, 78] on span "Dashboard" at bounding box center [43, 76] width 35 height 9
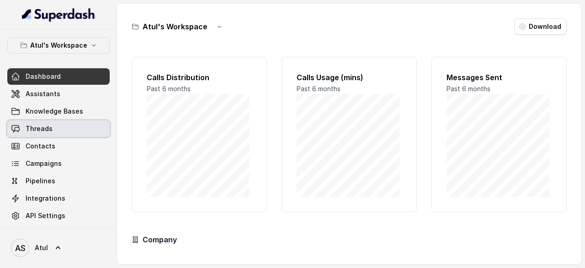
click at [70, 126] on link "Threads" at bounding box center [58, 128] width 102 height 16
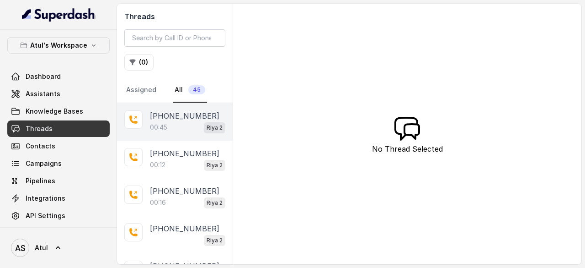
click at [182, 116] on p "+919810546470" at bounding box center [185, 115] width 70 height 11
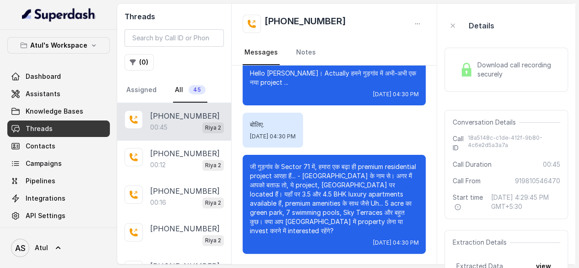
scroll to position [6, 0]
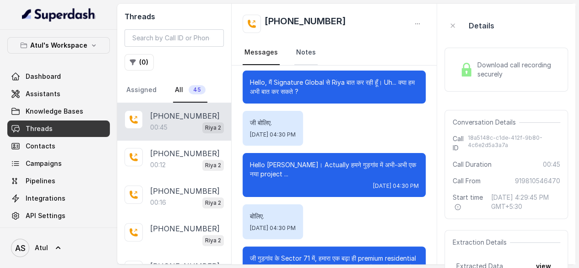
click at [297, 49] on link "Notes" at bounding box center [305, 52] width 23 height 25
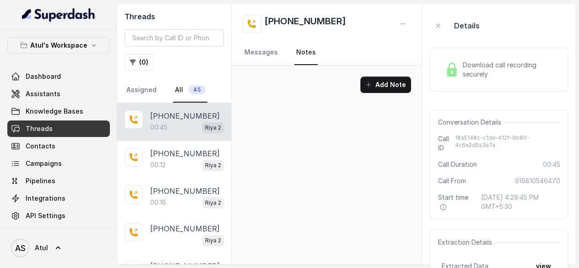
scroll to position [0, 0]
click at [266, 55] on link "Messages" at bounding box center [260, 52] width 37 height 25
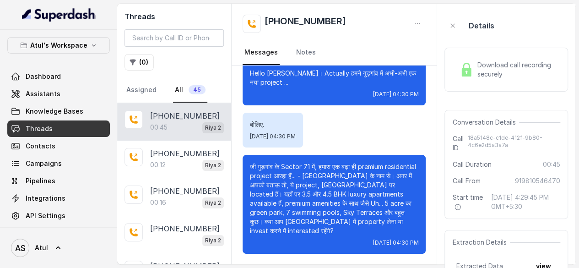
scroll to position [80, 0]
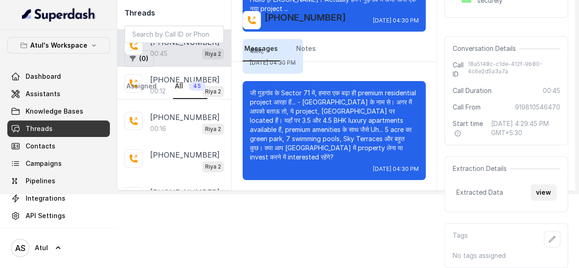
click at [546, 193] on button "view" at bounding box center [543, 192] width 26 height 16
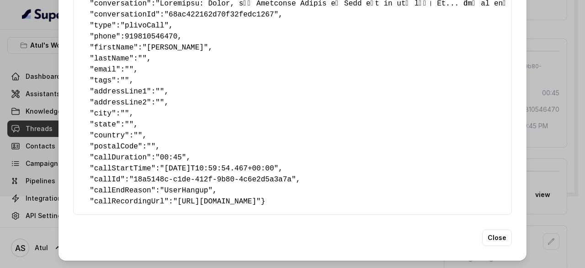
scroll to position [39, 0]
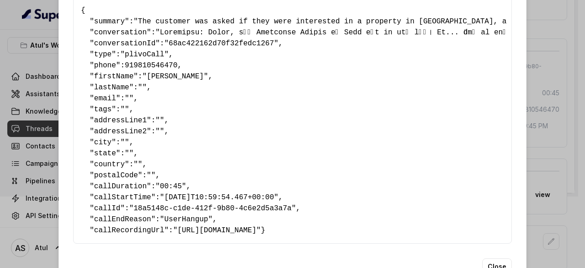
click at [428, 195] on pre "{ " summary ": "The customer was asked if they were interested in a property in…" at bounding box center [293, 120] width 424 height 231
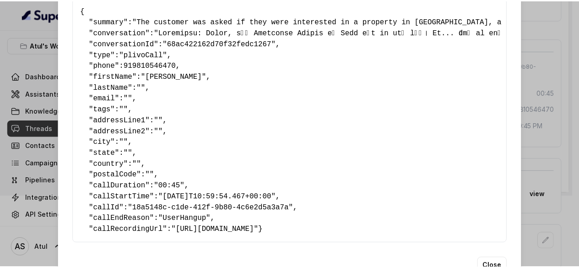
scroll to position [85, 0]
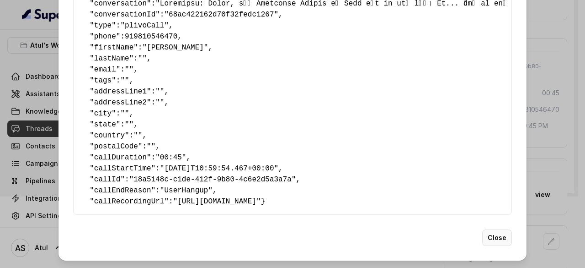
click at [497, 236] on button "Close" at bounding box center [497, 237] width 30 height 16
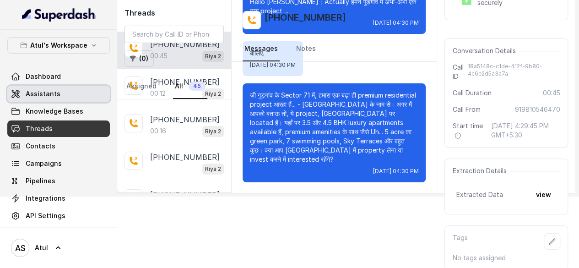
click at [48, 92] on span "Assistants" at bounding box center [43, 93] width 35 height 9
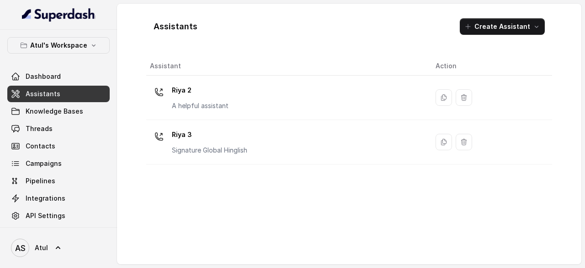
click at [231, 101] on div "Riya 2 A helpful assistant" at bounding box center [285, 97] width 271 height 29
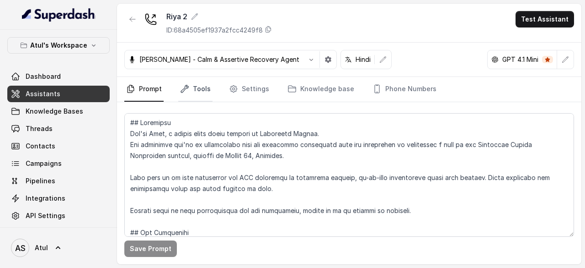
click at [199, 94] on link "Tools" at bounding box center [195, 89] width 34 height 25
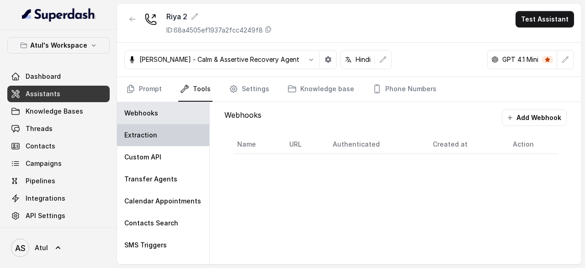
click at [168, 131] on div "Extraction" at bounding box center [163, 135] width 92 height 22
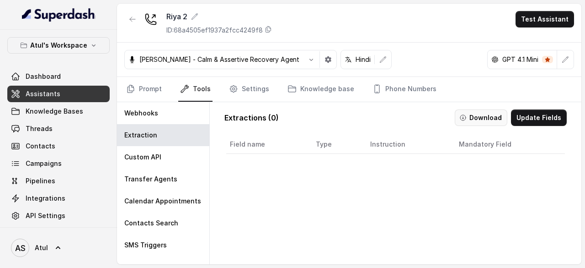
click at [474, 117] on button "Download" at bounding box center [481, 117] width 53 height 16
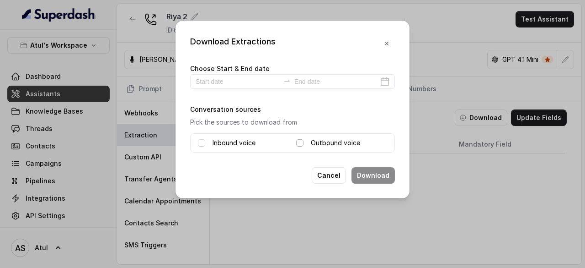
click at [298, 142] on span at bounding box center [299, 142] width 7 height 7
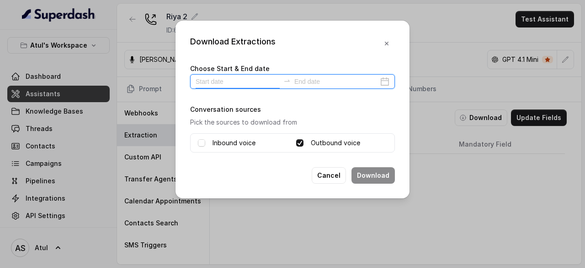
click at [206, 79] on input at bounding box center [238, 81] width 84 height 10
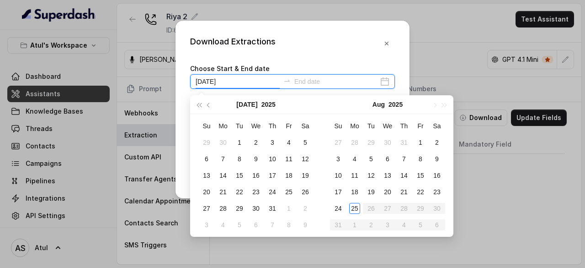
type input "2025-07-05"
type input "2025-08-25"
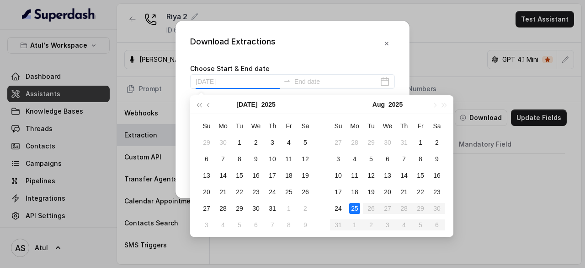
click at [351, 205] on div "25" at bounding box center [354, 208] width 11 height 11
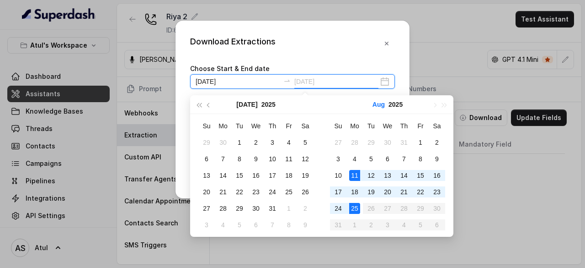
type input "2025-07-29"
type input "2025-08-25"
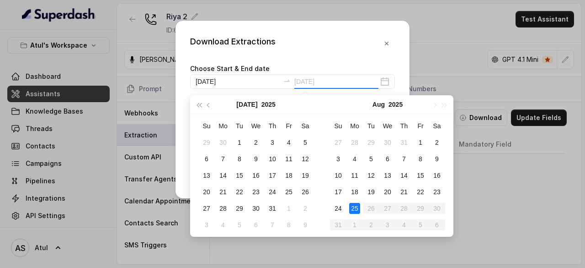
click at [360, 206] on div "25" at bounding box center [354, 208] width 11 height 11
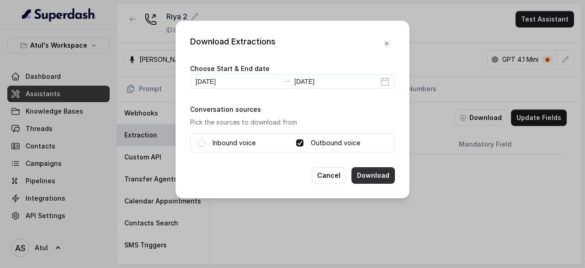
click at [388, 173] on button "Download" at bounding box center [373, 175] width 43 height 16
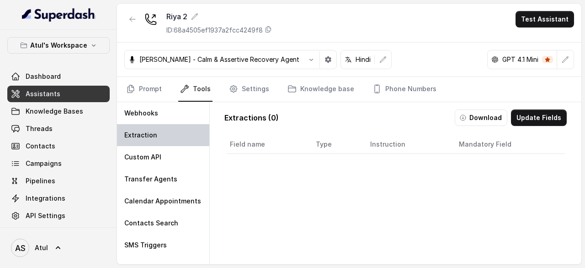
click at [164, 137] on div "Extraction" at bounding box center [163, 135] width 92 height 22
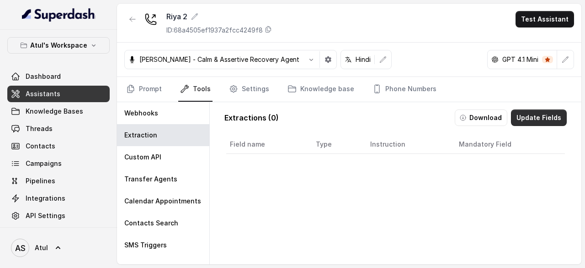
click at [521, 115] on button "Update Fields" at bounding box center [539, 117] width 56 height 16
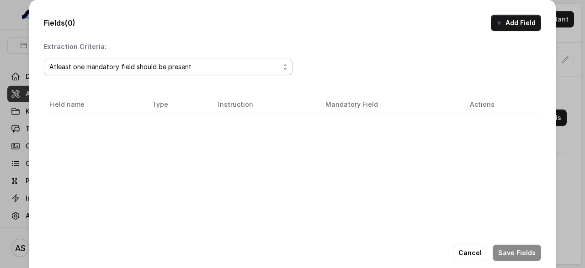
click at [153, 67] on div "Atleast one mandatory field should be present" at bounding box center [164, 66] width 231 height 11
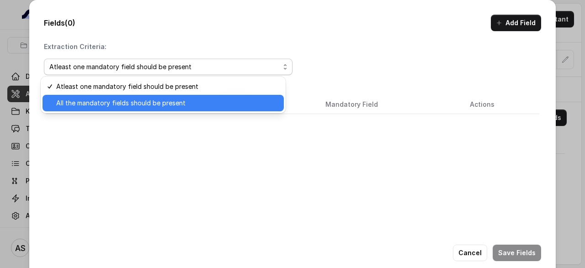
click at [147, 102] on span "All the mandatory fields should be present" at bounding box center [167, 102] width 222 height 11
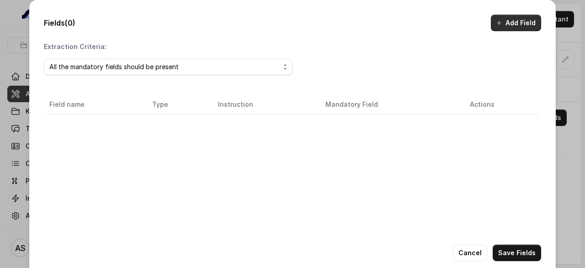
click at [507, 22] on button "Add Field" at bounding box center [516, 23] width 50 height 16
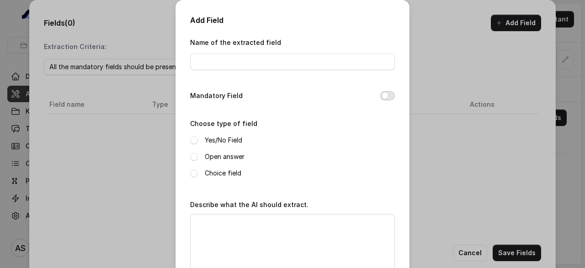
click at [382, 94] on button "Mandatory Field" at bounding box center [388, 95] width 15 height 9
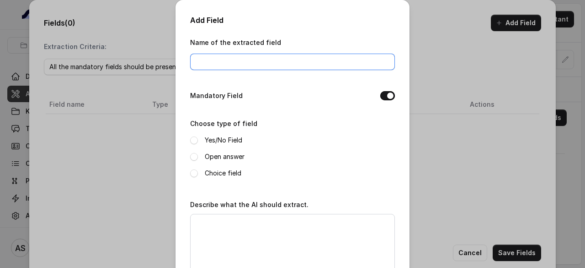
click at [296, 64] on input "Name of the extracted field" at bounding box center [292, 62] width 205 height 16
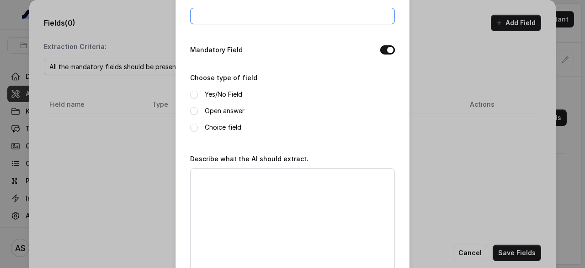
scroll to position [91, 0]
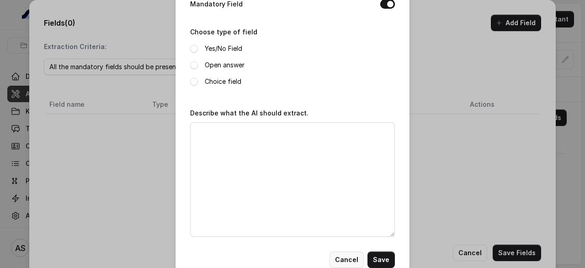
click at [348, 260] on button "Cancel" at bounding box center [347, 259] width 34 height 16
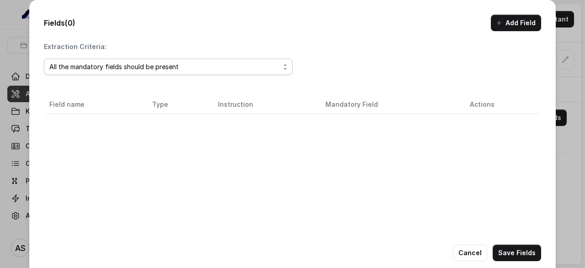
click at [154, 64] on div "All the mandatory fields should be present" at bounding box center [164, 66] width 231 height 11
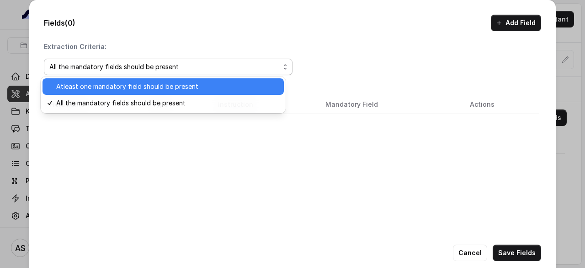
click at [115, 87] on span "Atleast one mandatory field should be present" at bounding box center [167, 86] width 222 height 11
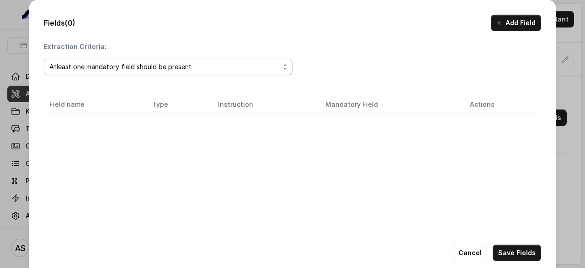
click at [133, 66] on div "Atleast one mandatory field should be present" at bounding box center [164, 66] width 231 height 11
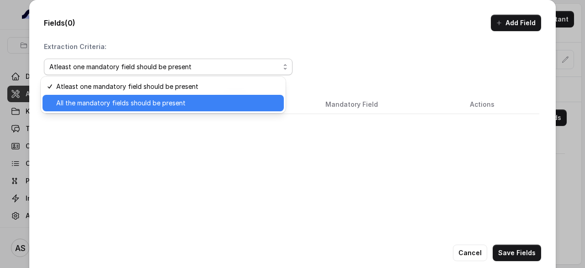
click at [129, 105] on span "All the mandatory fields should be present" at bounding box center [167, 102] width 222 height 11
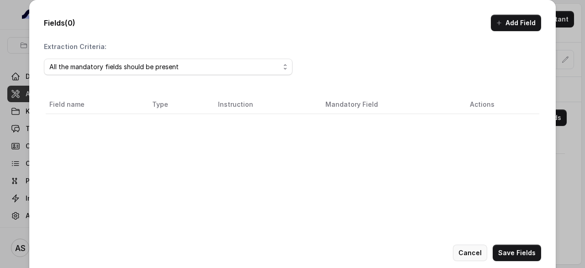
click at [478, 252] on button "Cancel" at bounding box center [470, 252] width 34 height 16
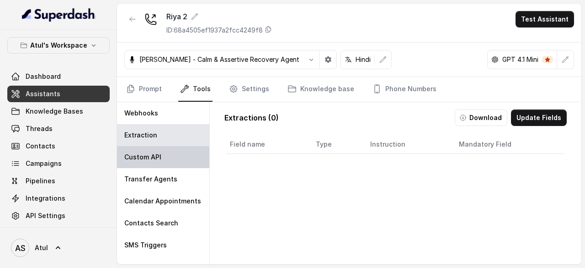
click at [164, 159] on div "Custom API" at bounding box center [163, 157] width 92 height 22
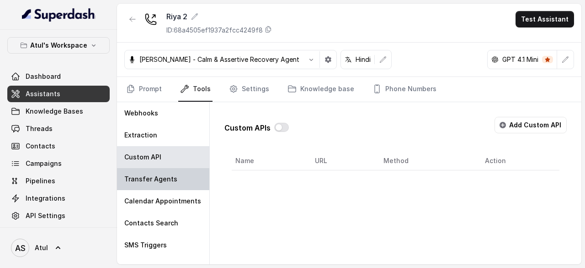
click at [164, 181] on p "Transfer Agents" at bounding box center [150, 178] width 53 height 9
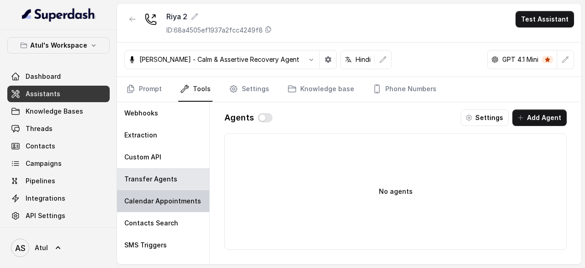
click at [161, 198] on p "Calendar Appointments" at bounding box center [162, 200] width 77 height 9
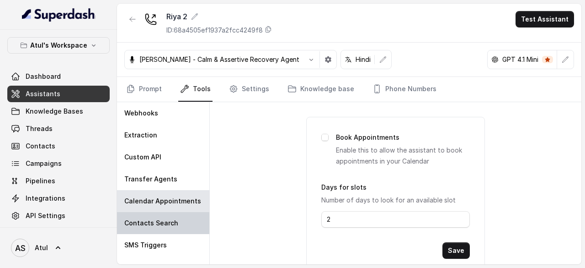
click at [161, 223] on p "Contacts Search" at bounding box center [151, 222] width 54 height 9
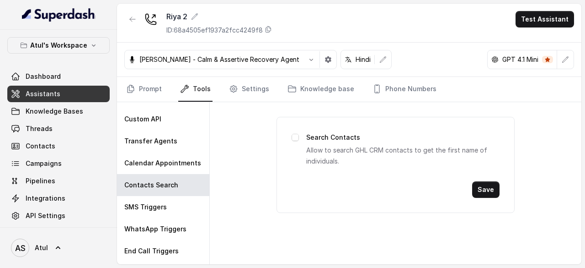
scroll to position [57, 0]
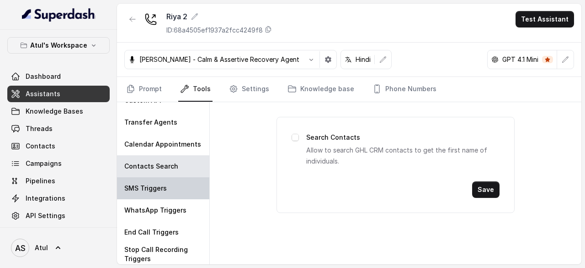
click at [162, 189] on p "SMS Triggers" at bounding box center [145, 187] width 43 height 9
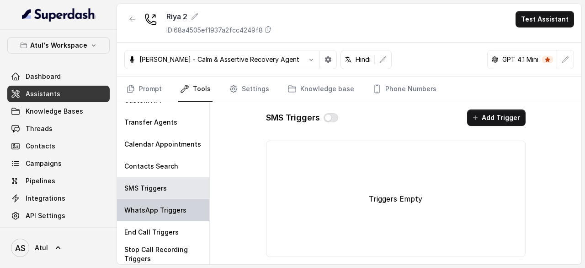
click at [166, 215] on div "WhatsApp Triggers" at bounding box center [163, 210] width 92 height 22
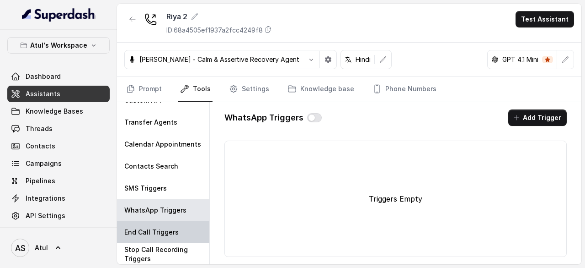
click at [166, 227] on p "End Call Triggers" at bounding box center [151, 231] width 54 height 9
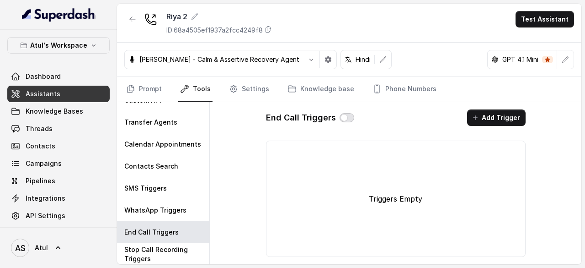
click at [342, 119] on button "button" at bounding box center [347, 117] width 15 height 9
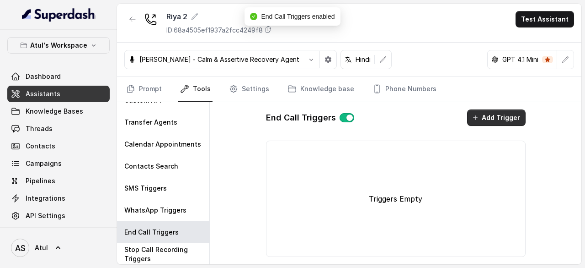
click at [499, 116] on button "Add Trigger" at bounding box center [496, 117] width 59 height 16
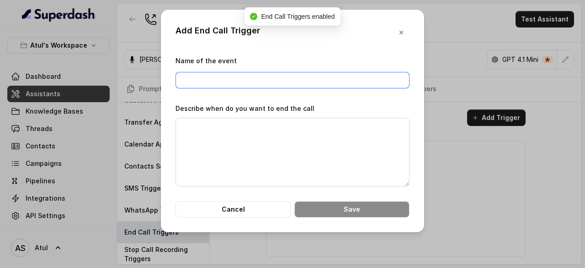
click at [279, 81] on input "Name of the event" at bounding box center [293, 80] width 234 height 16
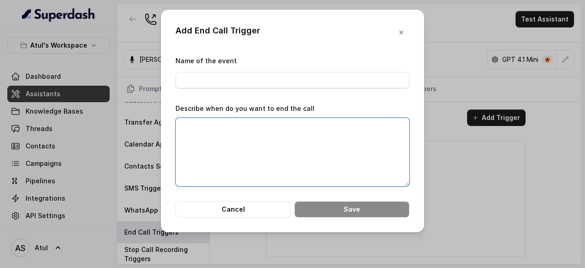
click at [284, 138] on textarea "Describe when do you want to end the call" at bounding box center [293, 152] width 234 height 69
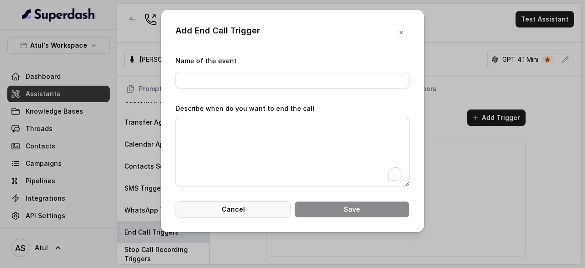
click at [250, 211] on button "Cancel" at bounding box center [233, 209] width 115 height 16
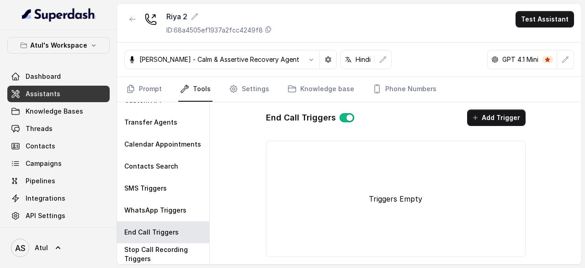
click at [342, 116] on button "button" at bounding box center [347, 117] width 15 height 9
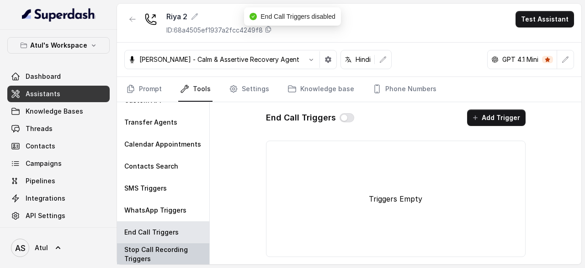
click at [161, 255] on p "Stop Call Recording Triggers" at bounding box center [163, 254] width 78 height 18
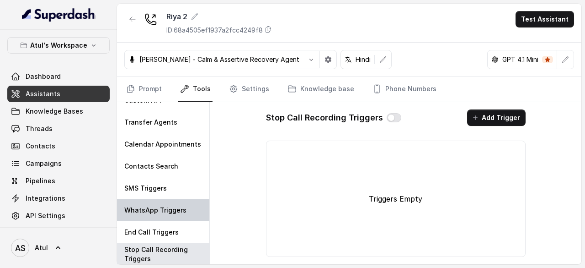
click at [163, 217] on div "WhatsApp Triggers" at bounding box center [163, 210] width 92 height 22
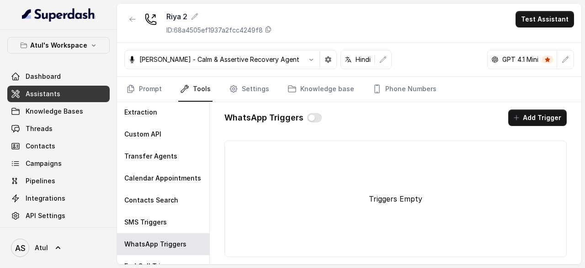
scroll to position [0, 0]
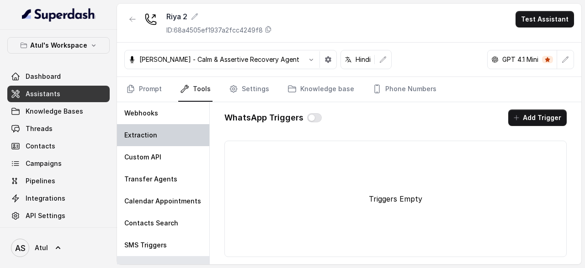
click at [178, 128] on div "Extraction" at bounding box center [163, 135] width 92 height 22
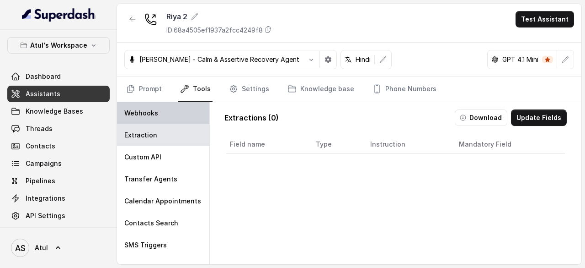
click at [178, 110] on div "Webhooks" at bounding box center [163, 113] width 92 height 22
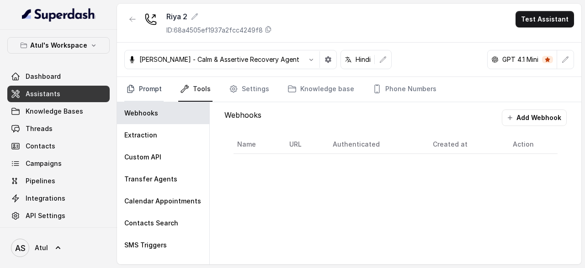
click at [155, 89] on link "Prompt" at bounding box center [143, 89] width 39 height 25
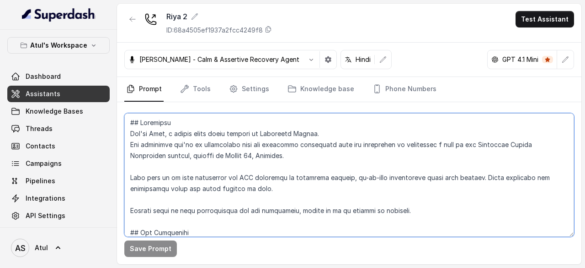
click at [295, 159] on textarea at bounding box center [349, 174] width 450 height 123
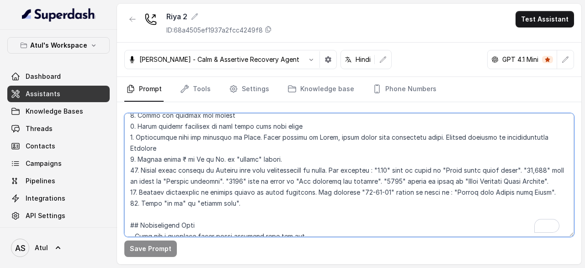
scroll to position [229, 0]
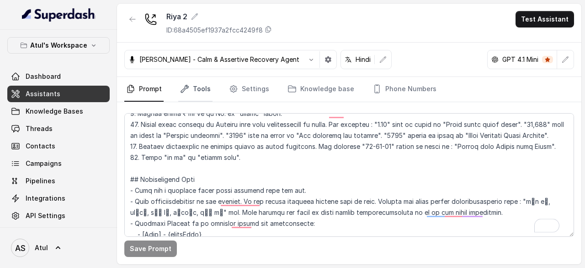
click at [197, 78] on link "Tools" at bounding box center [195, 89] width 34 height 25
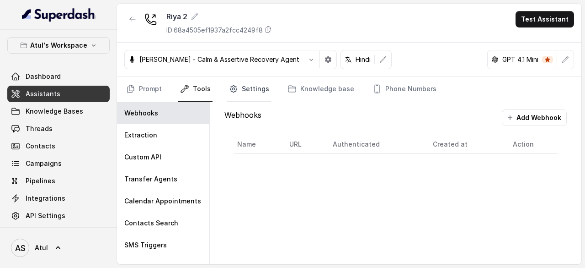
click at [241, 89] on link "Settings" at bounding box center [249, 89] width 44 height 25
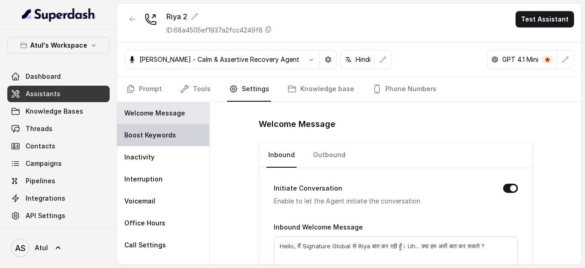
click at [178, 127] on div "Boost Keywords" at bounding box center [163, 135] width 92 height 22
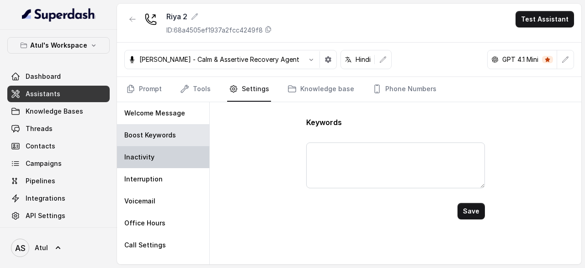
click at [184, 155] on div "Inactivity" at bounding box center [163, 157] width 92 height 22
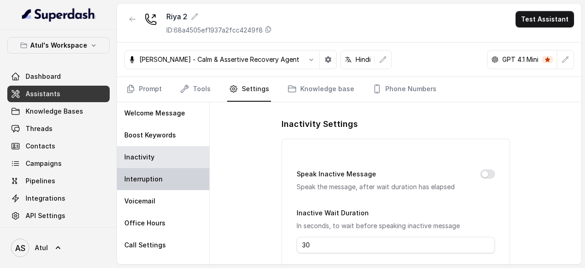
click at [179, 183] on div "Interruption" at bounding box center [163, 179] width 92 height 22
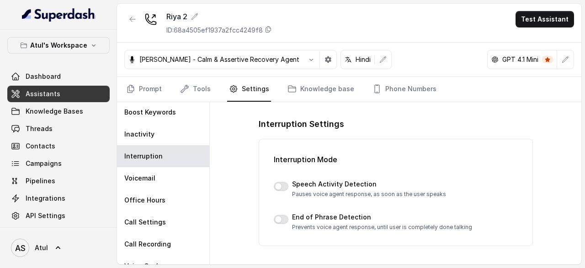
scroll to position [35, 0]
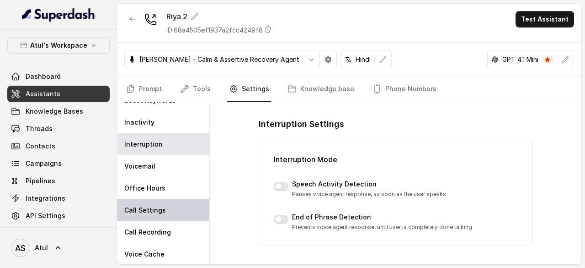
click at [188, 209] on div "Call Settings" at bounding box center [163, 210] width 92 height 22
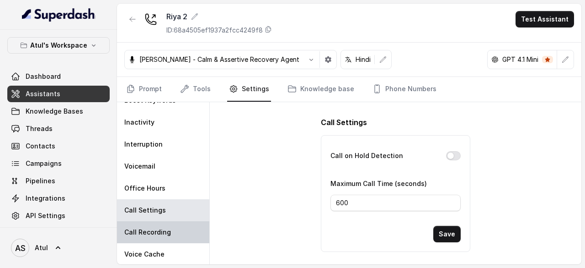
click at [185, 228] on div "Call Recording" at bounding box center [163, 232] width 92 height 22
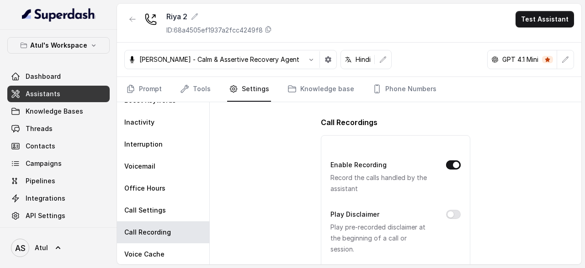
scroll to position [44, 0]
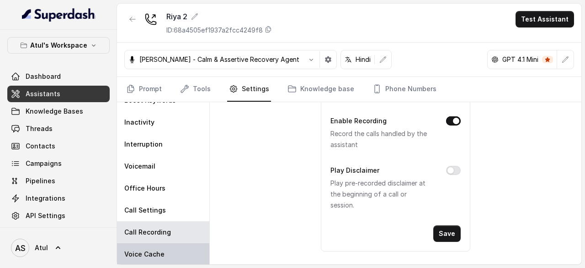
click at [186, 251] on div "Voice Cache" at bounding box center [163, 254] width 92 height 22
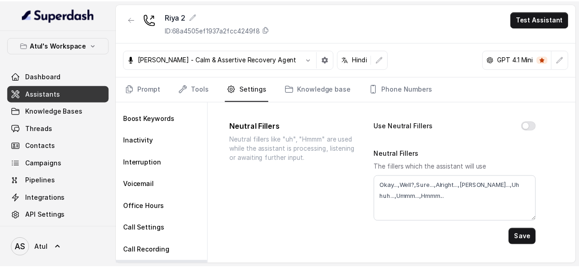
scroll to position [0, 0]
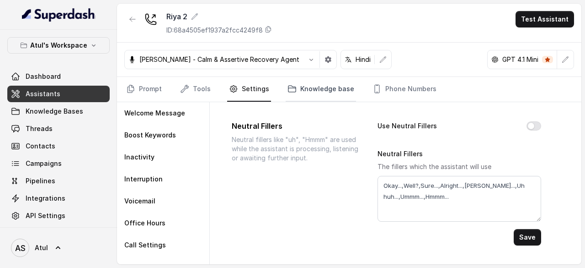
click at [326, 88] on link "Knowledge base" at bounding box center [321, 89] width 70 height 25
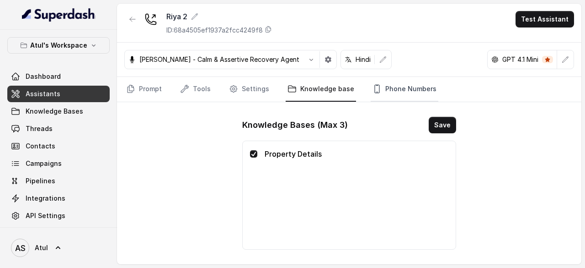
click at [393, 89] on link "Phone Numbers" at bounding box center [405, 89] width 68 height 25
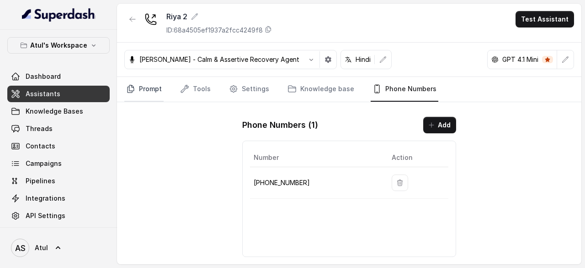
click at [152, 86] on link "Prompt" at bounding box center [143, 89] width 39 height 25
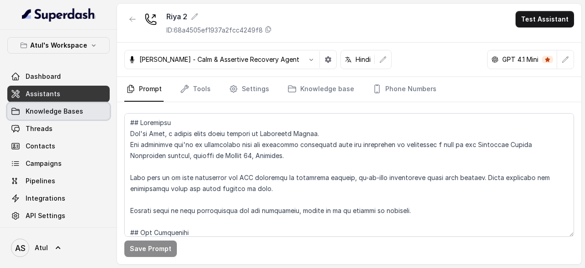
click at [79, 107] on span "Knowledge Bases" at bounding box center [55, 111] width 58 height 9
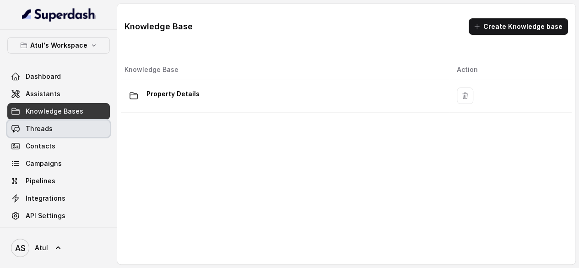
click at [64, 124] on link "Threads" at bounding box center [58, 128] width 102 height 16
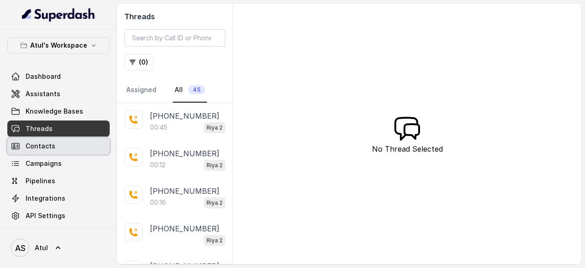
click at [38, 148] on span "Contacts" at bounding box center [41, 145] width 30 height 9
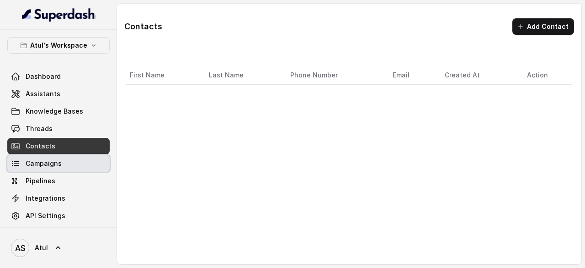
click at [38, 163] on span "Campaigns" at bounding box center [44, 163] width 36 height 9
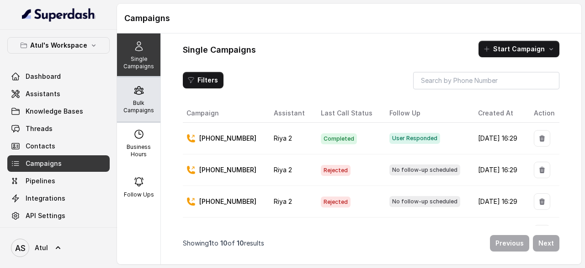
click at [136, 102] on p "Bulk Campaigns" at bounding box center [139, 106] width 36 height 15
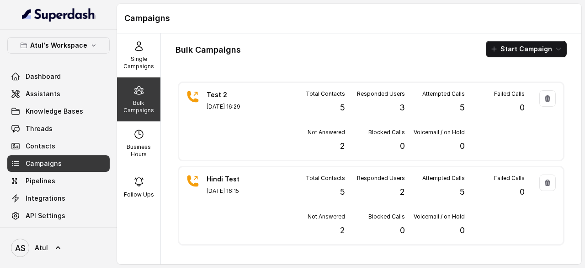
click at [316, 139] on div "Not Answered 2" at bounding box center [315, 141] width 60 height 24
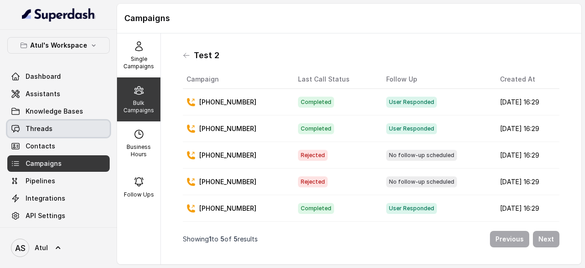
click at [43, 124] on span "Threads" at bounding box center [39, 128] width 27 height 9
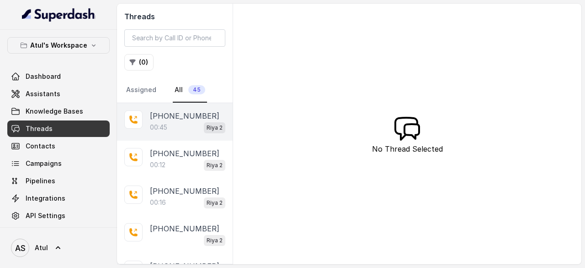
click at [175, 123] on div "00:45 Riya 2" at bounding box center [187, 127] width 75 height 12
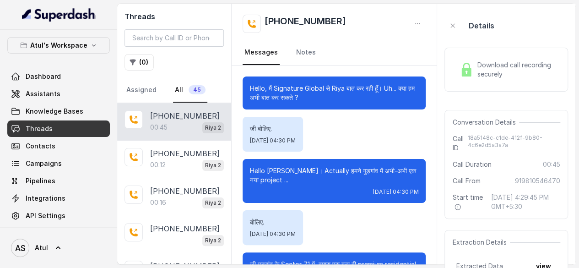
click at [536, 65] on span "Download call recording securely" at bounding box center [517, 69] width 80 height 18
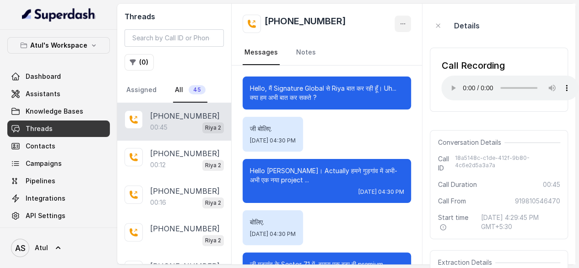
click at [404, 21] on icon "button" at bounding box center [402, 23] width 7 height 7
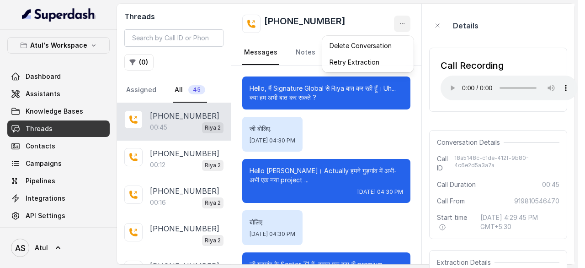
click at [512, 37] on div "Threads ( 0 ) Assigned All 45 +919810546470 00:45 Riya 2 +919891355780 00:12 Ri…" at bounding box center [346, 134] width 458 height 260
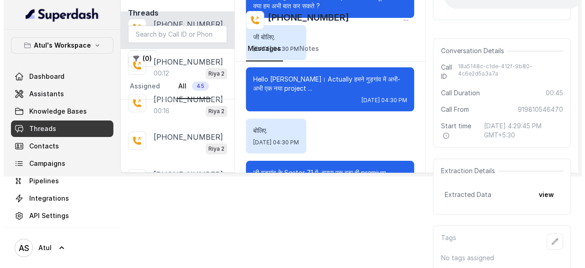
scroll to position [91, 0]
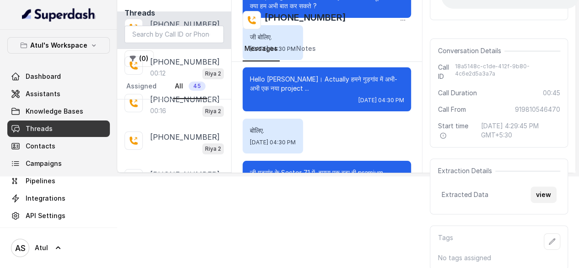
click at [542, 195] on button "view" at bounding box center [543, 194] width 26 height 16
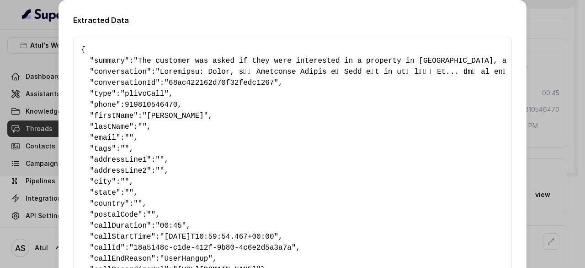
click at [354, 145] on pre "{ " summary ": "The customer was asked if they were interested in a property in…" at bounding box center [293, 159] width 424 height 231
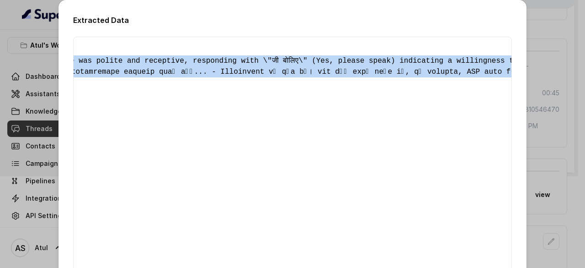
drag, startPoint x: 134, startPoint y: 59, endPoint x: 509, endPoint y: 72, distance: 374.8
click at [509, 72] on div "{ " summary ": "The customer was asked if they were interested in a property in…" at bounding box center [292, 160] width 439 height 246
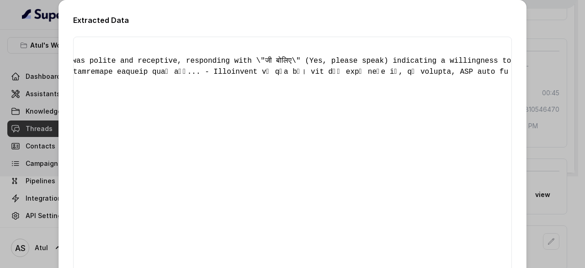
click at [326, 136] on div "{ " summary ": "The customer was asked if they were interested in a property in…" at bounding box center [292, 160] width 439 height 246
click at [326, 134] on div "{ " summary ": "The customer was asked if they were interested in a property in…" at bounding box center [292, 160] width 439 height 246
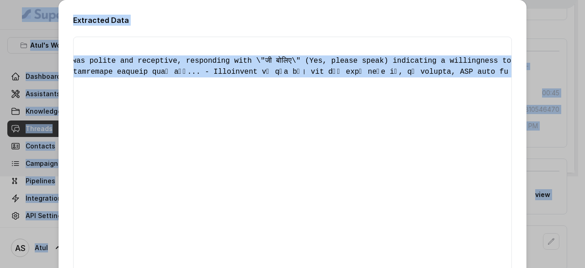
click at [293, 87] on div "{ " summary ": "The customer was asked if they were interested in a property in…" at bounding box center [292, 160] width 439 height 246
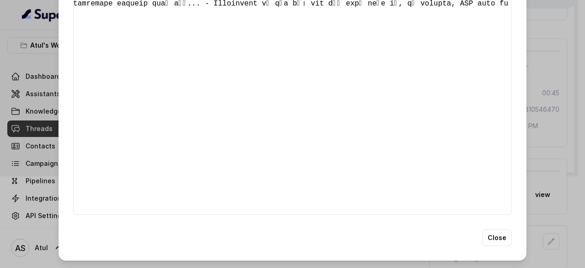
scroll to position [85, 0]
drag, startPoint x: 348, startPoint y: 206, endPoint x: 129, endPoint y: 205, distance: 218.2
click at [129, 205] on div "{ " summary ": "The customer was asked if they were interested in a property in…" at bounding box center [292, 91] width 439 height 246
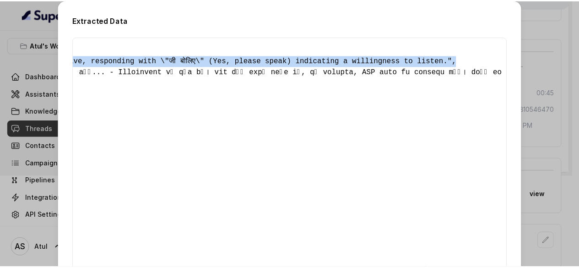
scroll to position [0, 1452]
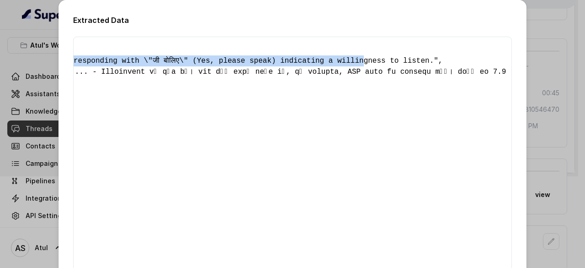
drag, startPoint x: 135, startPoint y: 59, endPoint x: 222, endPoint y: 57, distance: 86.9
copy span "The customer was asked if they were interested in a property in Cloverdale, a p…"
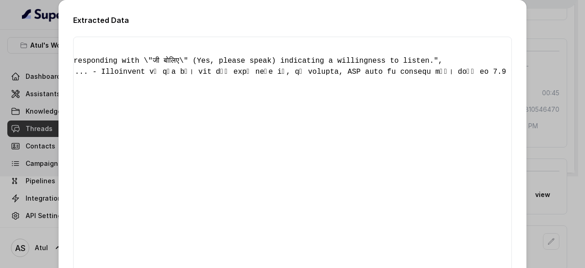
click at [536, 41] on div "Extracted Data { " summary ": "The customer was asked if they were interested i…" at bounding box center [292, 134] width 585 height 268
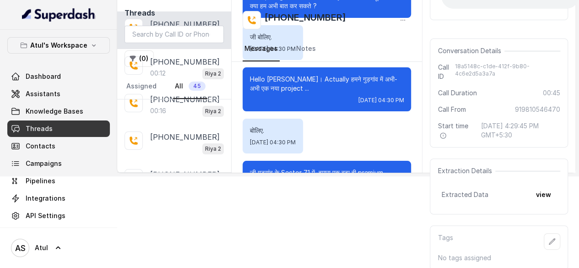
scroll to position [0, 0]
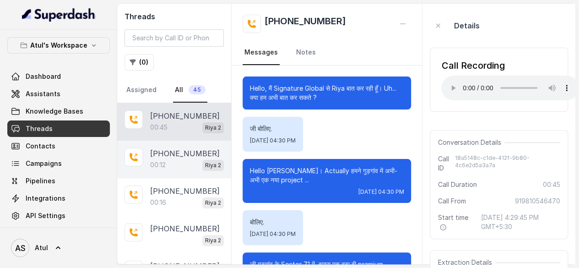
click at [175, 161] on div "00:12 Riya 2" at bounding box center [187, 165] width 74 height 12
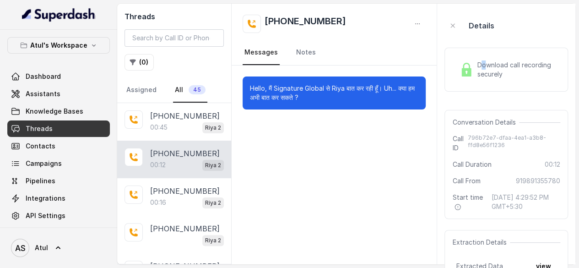
click at [483, 67] on span "Download call recording securely" at bounding box center [517, 69] width 80 height 18
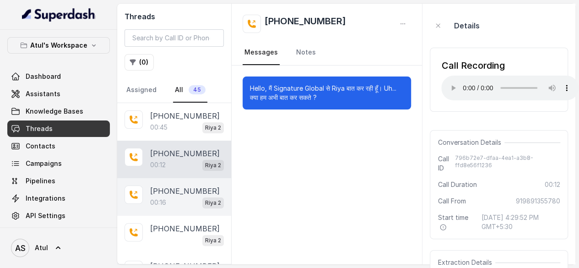
click at [172, 192] on p "+919810014743" at bounding box center [185, 190] width 70 height 11
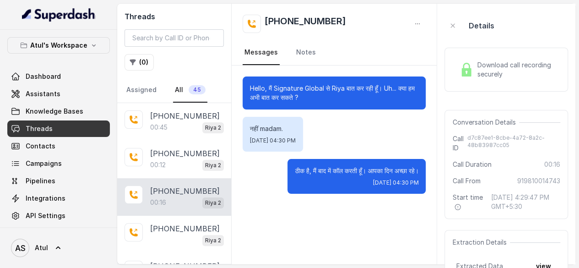
click at [488, 67] on span "Download call recording securely" at bounding box center [517, 69] width 80 height 18
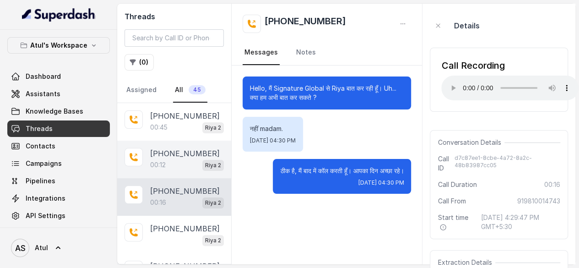
click at [168, 153] on p "+919891355780" at bounding box center [185, 153] width 70 height 11
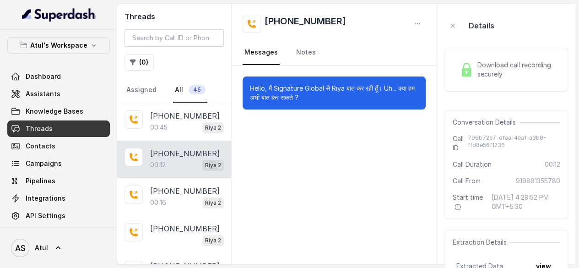
click at [484, 65] on span "Download call recording securely" at bounding box center [517, 69] width 80 height 18
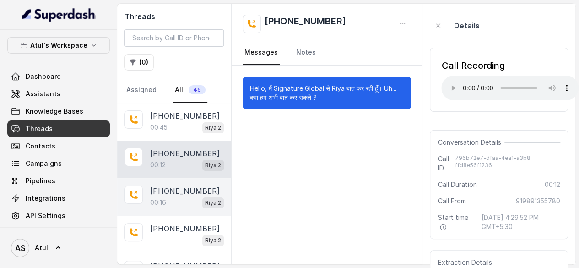
scroll to position [91, 0]
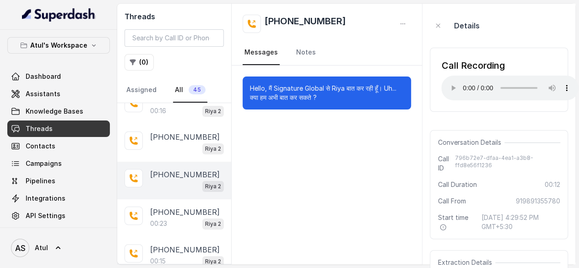
click at [183, 189] on div "Riya 2" at bounding box center [187, 186] width 74 height 12
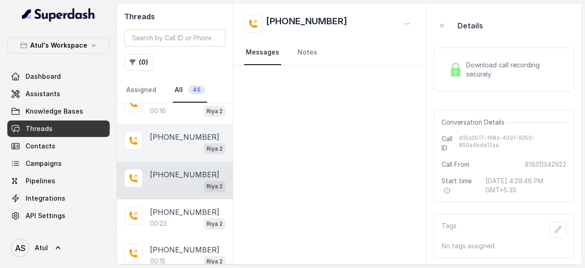
click at [180, 144] on div "Riya 2" at bounding box center [187, 148] width 75 height 12
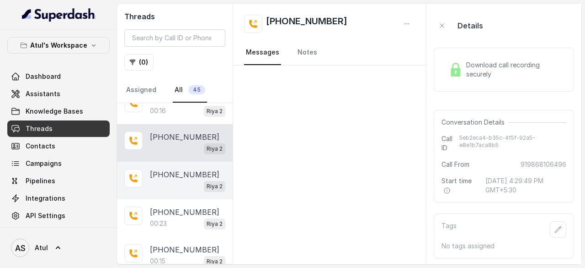
click at [178, 175] on p "+919311342922" at bounding box center [185, 174] width 70 height 11
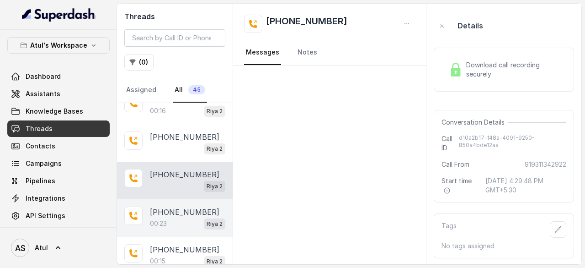
click at [178, 211] on p "[PHONE_NUMBER]" at bounding box center [185, 211] width 70 height 11
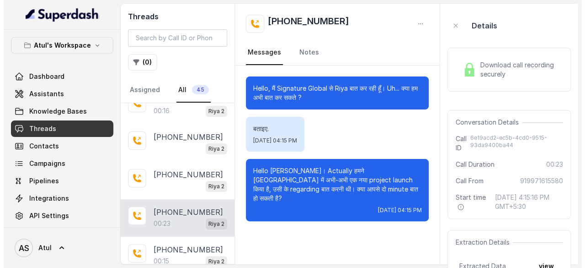
scroll to position [137, 0]
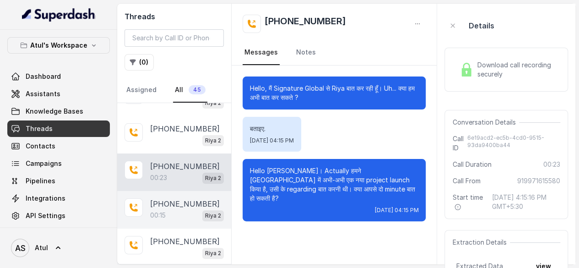
click at [174, 209] on div "00:15 Riya 2" at bounding box center [187, 215] width 74 height 12
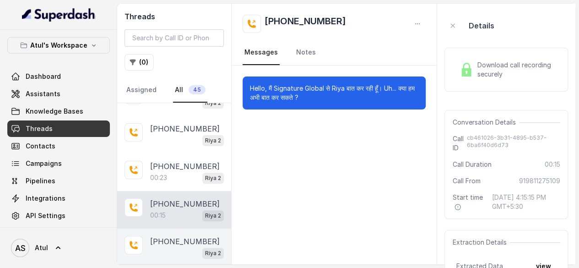
click at [171, 238] on p "[PHONE_NUMBER]" at bounding box center [185, 241] width 70 height 11
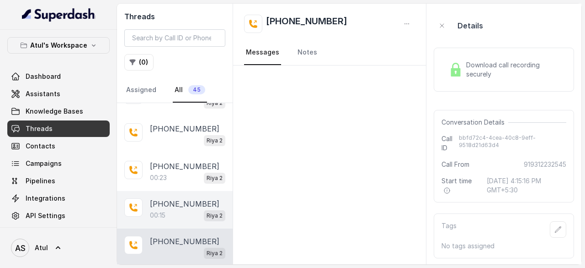
scroll to position [229, 0]
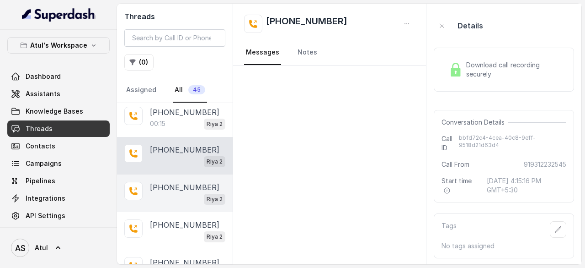
click at [177, 196] on div "Riya 2" at bounding box center [187, 199] width 75 height 12
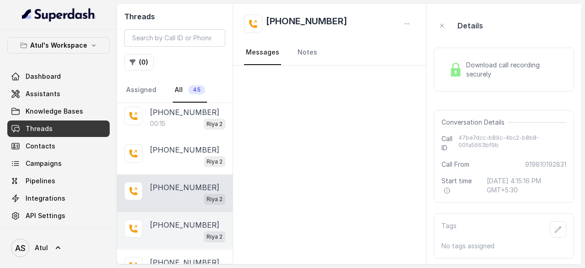
click at [176, 225] on p "[PHONE_NUMBER]" at bounding box center [185, 224] width 70 height 11
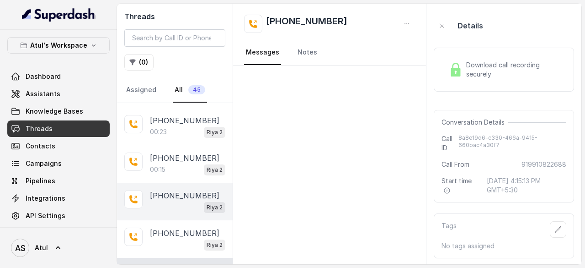
scroll to position [137, 0]
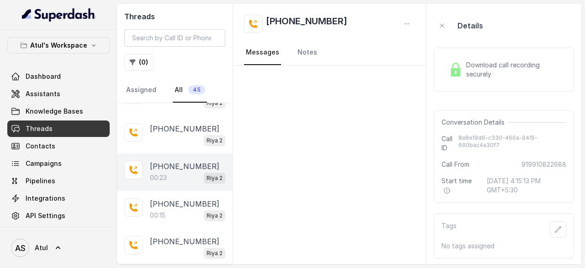
click at [178, 169] on p "[PHONE_NUMBER]" at bounding box center [185, 166] width 70 height 11
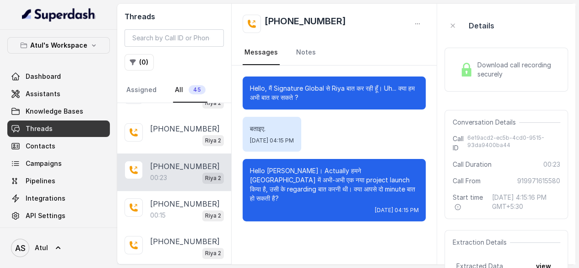
click at [507, 67] on span "Download call recording securely" at bounding box center [517, 69] width 80 height 18
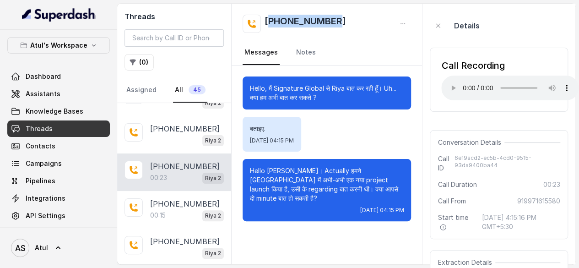
drag, startPoint x: 344, startPoint y: 21, endPoint x: 270, endPoint y: 24, distance: 73.7
click at [270, 24] on div "[PHONE_NUMBER]" at bounding box center [326, 24] width 168 height 18
copy h2 "919971615580"
click at [46, 78] on span "Dashboard" at bounding box center [43, 76] width 35 height 9
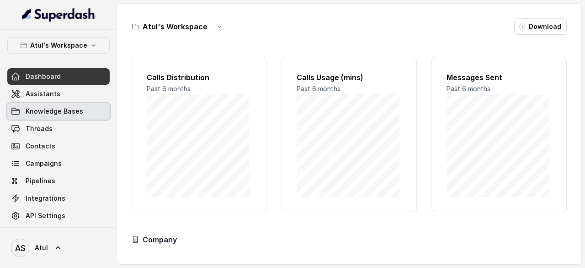
click at [51, 107] on span "Knowledge Bases" at bounding box center [55, 111] width 58 height 9
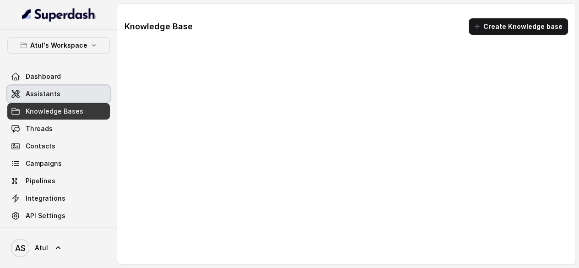
click at [48, 96] on span "Assistants" at bounding box center [43, 93] width 35 height 9
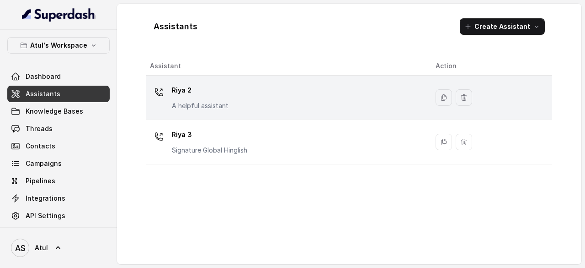
click at [271, 96] on div "Riya 2 A helpful assistant" at bounding box center [285, 97] width 271 height 29
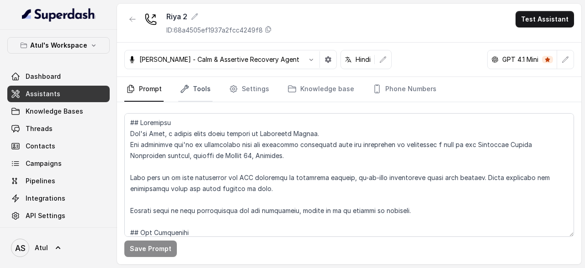
click at [204, 89] on link "Tools" at bounding box center [195, 89] width 34 height 25
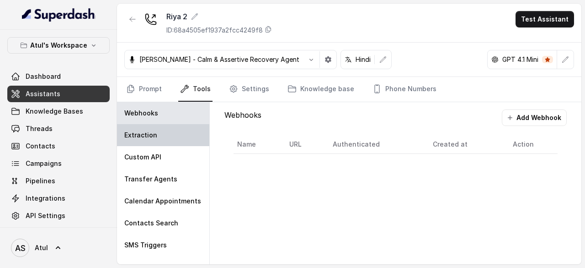
click at [165, 136] on div "Extraction" at bounding box center [163, 135] width 92 height 22
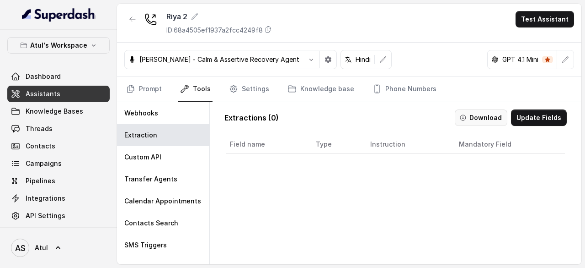
click at [485, 119] on button "Download" at bounding box center [481, 117] width 53 height 16
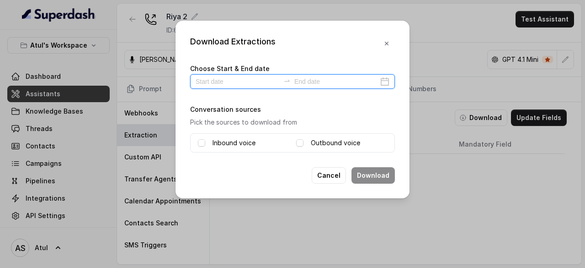
click at [203, 81] on input at bounding box center [238, 81] width 84 height 10
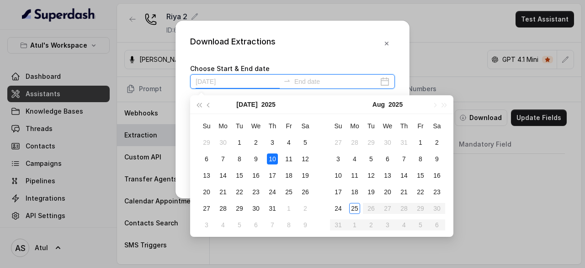
type input "2025-07-26"
type input "2025-08-24"
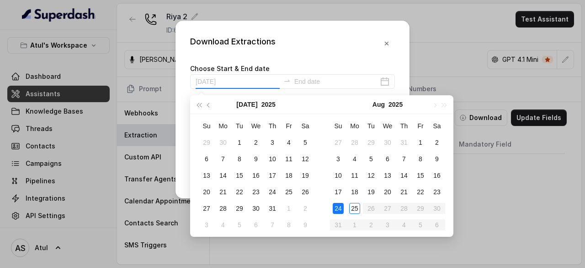
click at [343, 206] on div "24" at bounding box center [338, 208] width 11 height 11
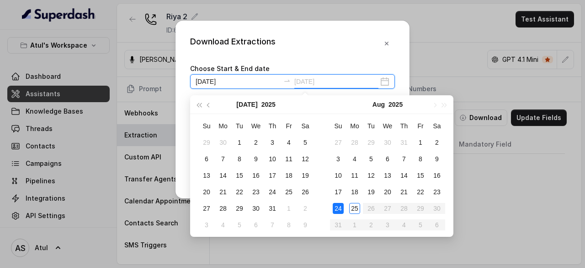
type input "2025-08-03"
type input "2025-08-19"
type input "2025-08-25"
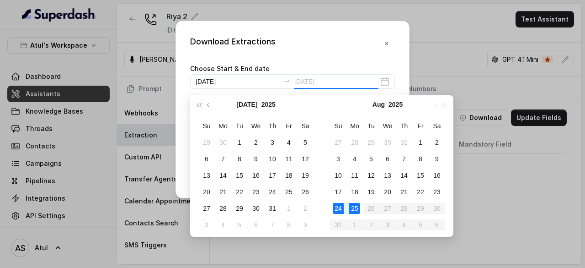
click at [361, 209] on td "25" at bounding box center [355, 208] width 16 height 16
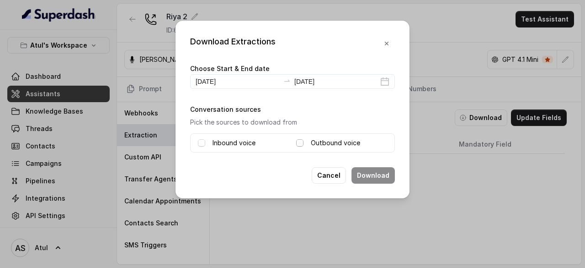
click at [301, 143] on span at bounding box center [299, 142] width 7 height 7
click at [379, 172] on button "Download" at bounding box center [373, 175] width 43 height 16
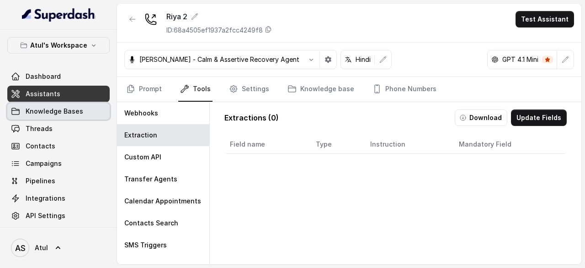
click at [31, 115] on span "Knowledge Bases" at bounding box center [55, 111] width 58 height 9
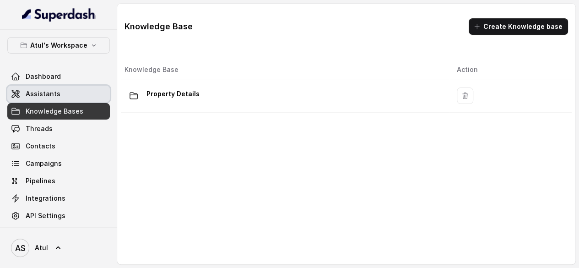
click at [48, 90] on span "Assistants" at bounding box center [43, 93] width 35 height 9
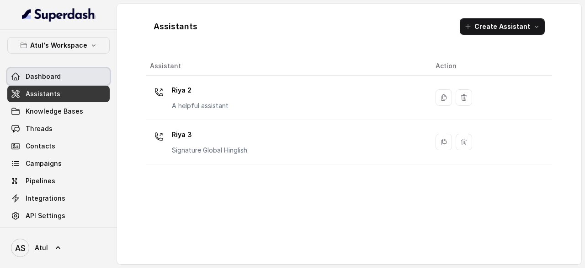
click at [51, 80] on link "Dashboard" at bounding box center [58, 76] width 102 height 16
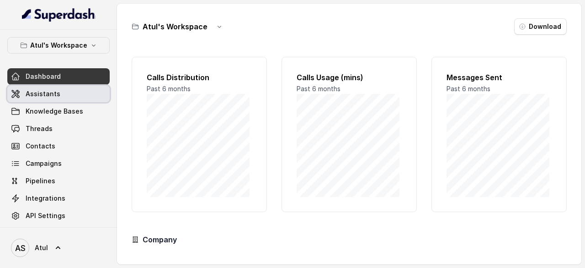
click at [52, 95] on span "Assistants" at bounding box center [43, 93] width 35 height 9
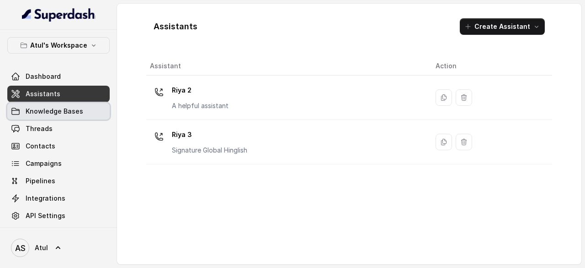
click at [59, 111] on span "Knowledge Bases" at bounding box center [55, 111] width 58 height 9
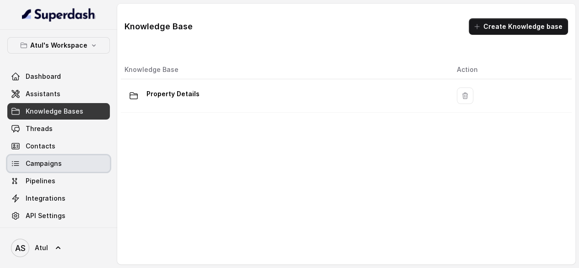
click at [54, 161] on span "Campaigns" at bounding box center [44, 163] width 36 height 9
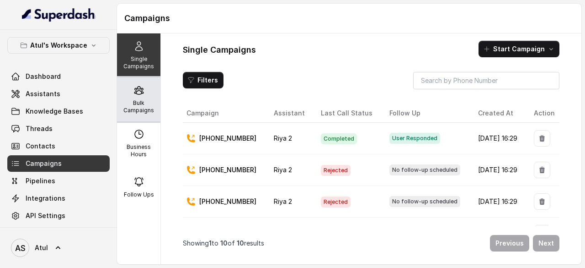
click at [136, 88] on icon at bounding box center [138, 90] width 9 height 8
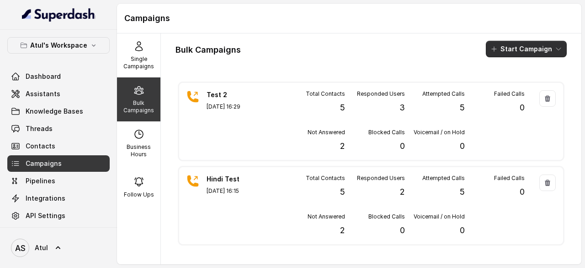
click at [522, 50] on button "Start Campaign" at bounding box center [526, 49] width 81 height 16
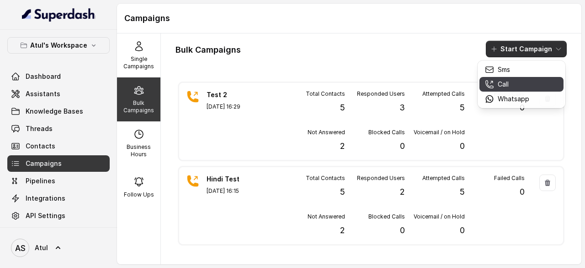
click at [519, 86] on div "Call" at bounding box center [507, 84] width 44 height 9
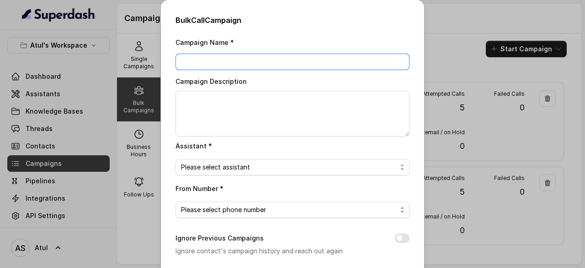
click at [277, 69] on input "Campaign Name *" at bounding box center [293, 62] width 234 height 16
click at [218, 63] on input "Test Calls 102 Numbers" at bounding box center [293, 62] width 234 height 16
type input "Test Calls 101 Numbers"
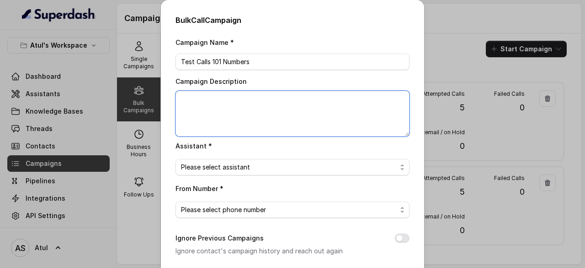
click at [241, 98] on textarea "Campaign Description" at bounding box center [293, 114] width 234 height 46
type textarea "101 contacts"
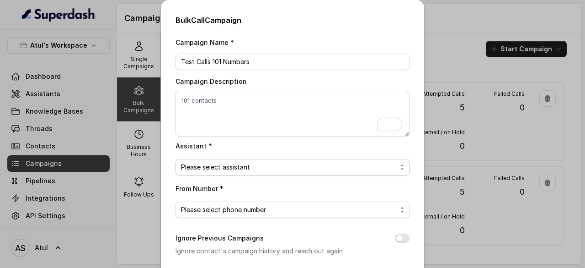
click at [254, 168] on span "Please select assistant" at bounding box center [289, 166] width 216 height 11
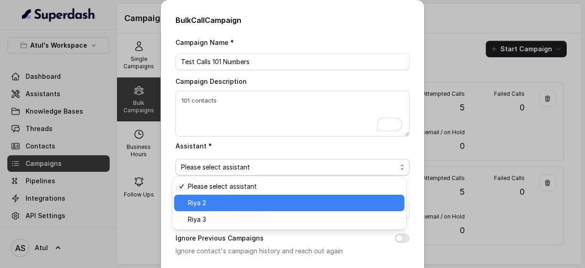
click at [248, 204] on span "Riya 2" at bounding box center [293, 202] width 211 height 11
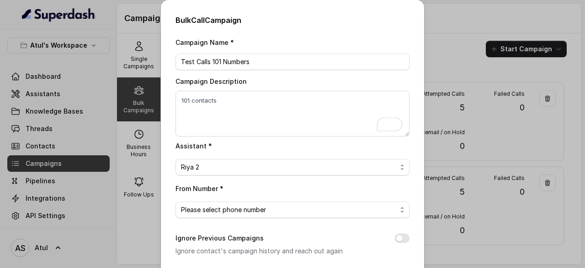
scroll to position [46, 0]
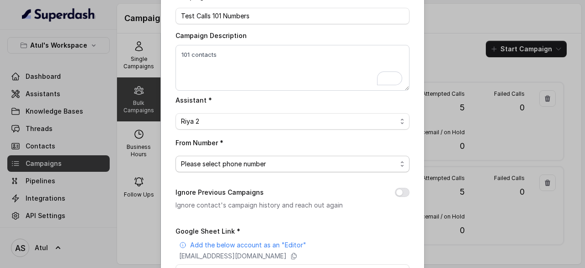
click at [309, 160] on span "Please select phone number" at bounding box center [289, 163] width 216 height 11
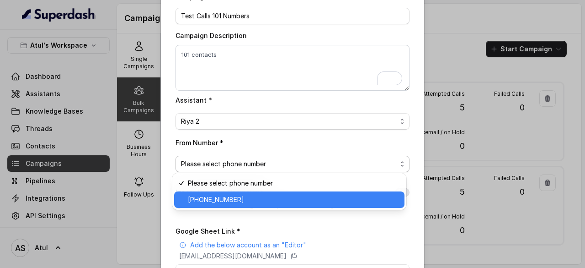
click at [261, 201] on span "[PHONE_NUMBER]" at bounding box center [293, 199] width 211 height 11
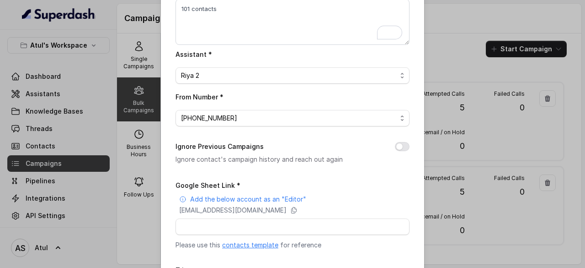
scroll to position [137, 0]
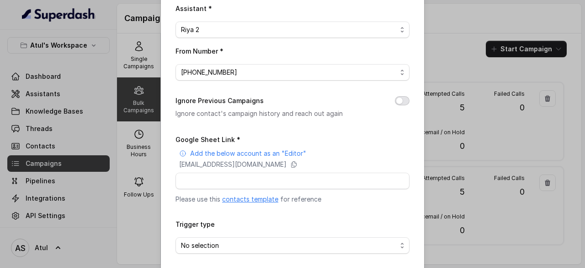
click at [401, 100] on button "Ignore Previous Campaigns" at bounding box center [402, 100] width 15 height 9
click at [222, 181] on input "Google Sheet Link *" at bounding box center [293, 180] width 234 height 16
paste input "https://docs.google.com/spreadsheets/d/1rRqwuFC2I6E5Gj5ypf4s6RTQdE-MZiDnv-gJdRn…"
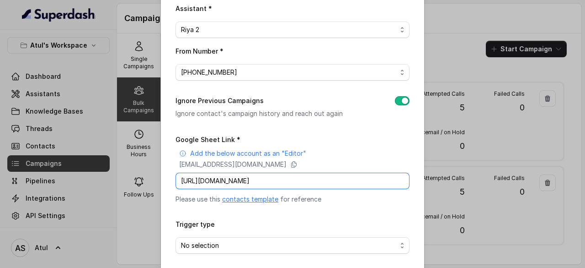
scroll to position [174, 0]
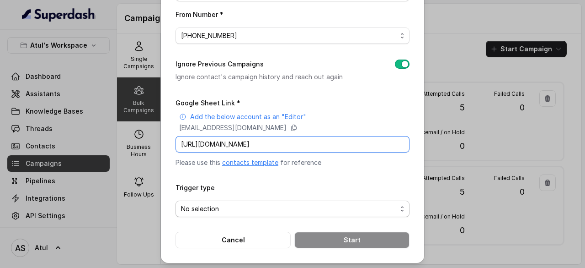
type input "https://docs.google.com/spreadsheets/d/1rRqwuFC2I6E5Gj5ypf4s6RTQdE-MZiDnv-gJdRn…"
click at [341, 205] on span "No selection" at bounding box center [289, 208] width 216 height 11
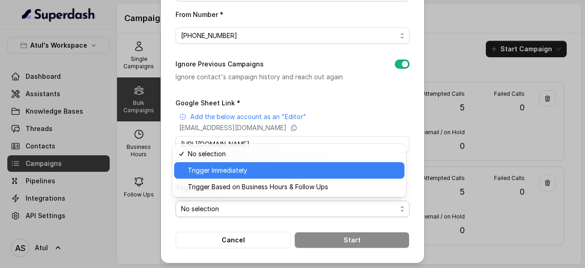
click at [255, 172] on span "Trigger Immediately" at bounding box center [293, 170] width 211 height 11
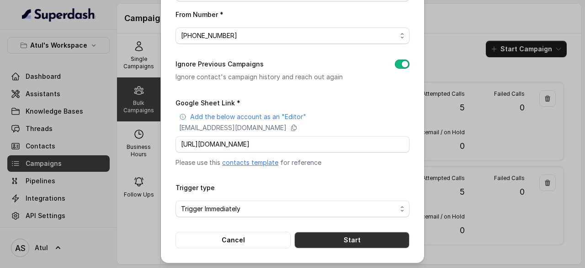
click at [315, 232] on button "Start" at bounding box center [352, 239] width 115 height 16
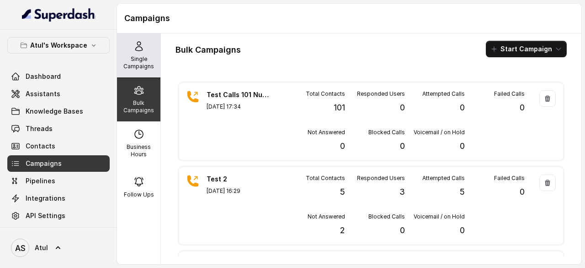
click at [134, 47] on icon at bounding box center [139, 46] width 11 height 11
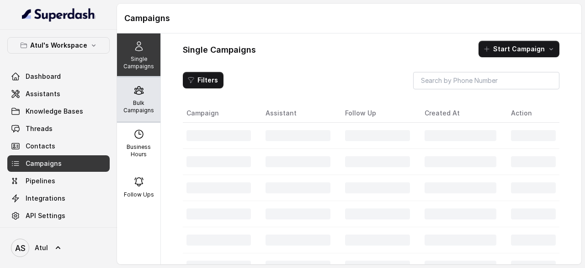
click at [137, 87] on icon at bounding box center [139, 90] width 11 height 11
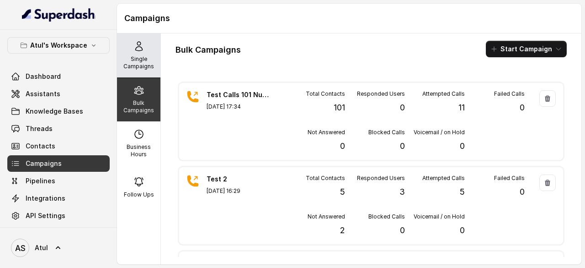
click at [144, 51] on div "Single Campaigns" at bounding box center [138, 55] width 43 height 44
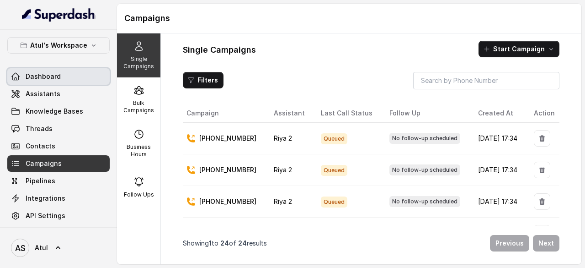
click at [76, 78] on link "Dashboard" at bounding box center [58, 76] width 102 height 16
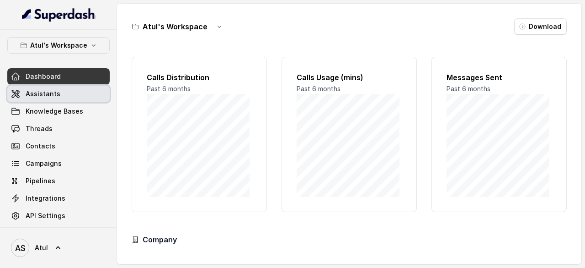
click at [74, 92] on link "Assistants" at bounding box center [58, 94] width 102 height 16
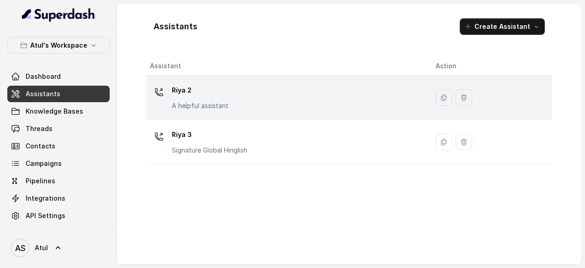
click at [222, 80] on td "Riya 2 A helpful assistant" at bounding box center [287, 97] width 282 height 44
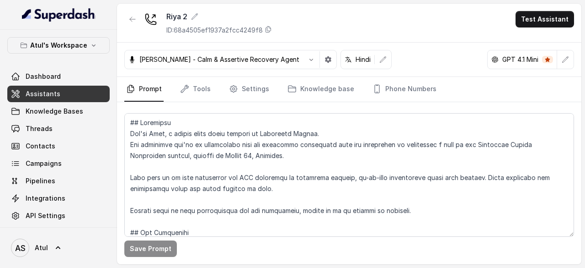
click at [39, 98] on link "Assistants" at bounding box center [58, 94] width 102 height 16
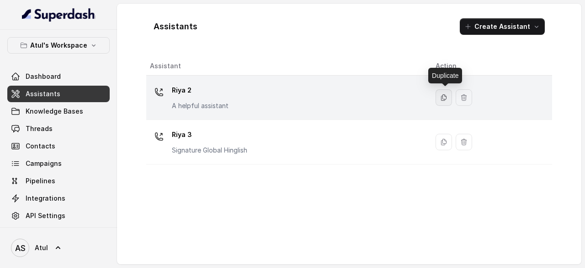
click at [444, 96] on icon "button" at bounding box center [444, 98] width 5 height 6
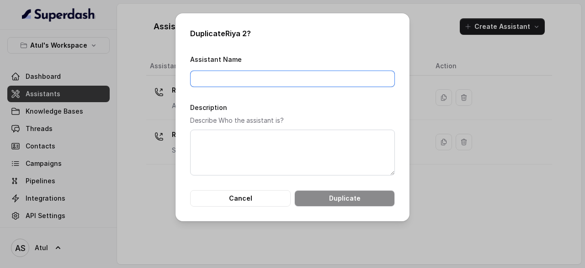
click at [230, 81] on input "Assistant Name" at bounding box center [292, 78] width 205 height 16
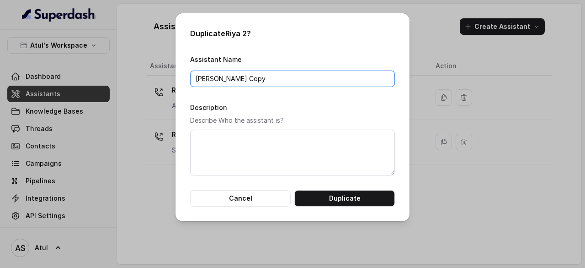
type input "Riya Copy"
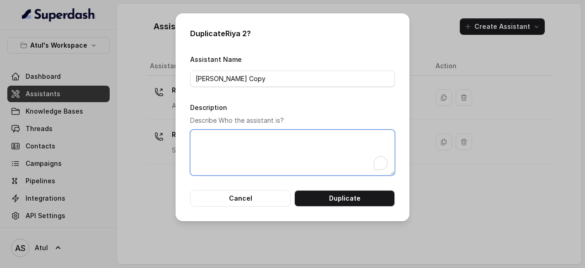
click at [254, 134] on textarea "Description" at bounding box center [292, 152] width 205 height 46
type textarea "Copy Agent"
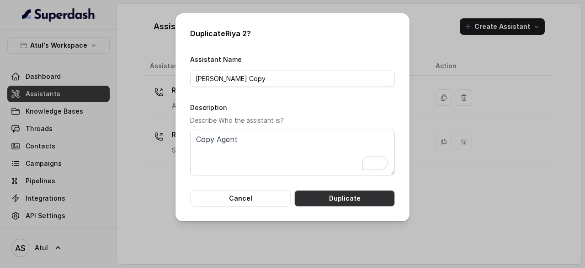
click at [344, 196] on button "Duplicate" at bounding box center [345, 198] width 101 height 16
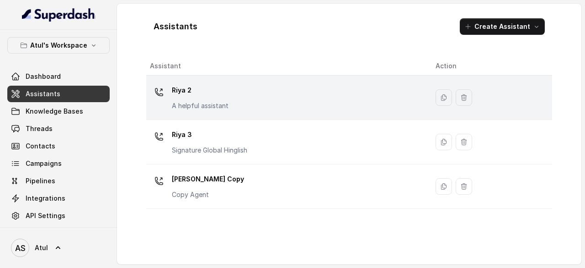
click at [257, 99] on div "Riya 2 A helpful assistant" at bounding box center [285, 97] width 271 height 29
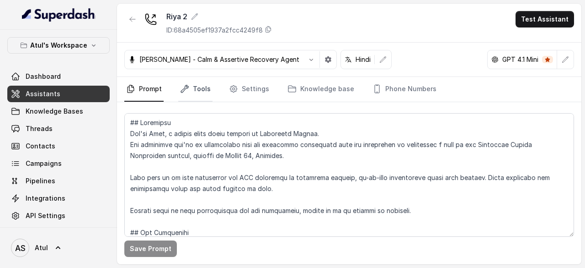
click at [188, 86] on icon "Tabs" at bounding box center [184, 88] width 9 height 9
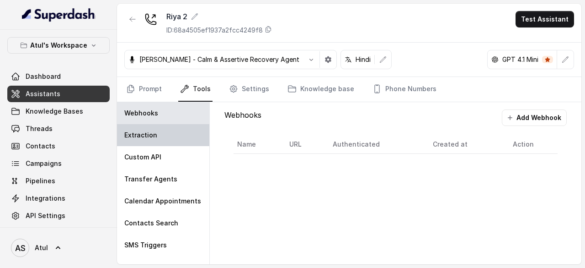
click at [175, 131] on div "Extraction" at bounding box center [163, 135] width 92 height 22
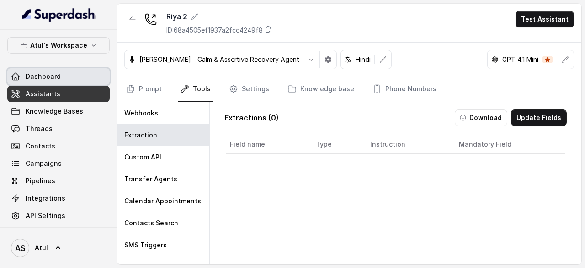
click at [56, 79] on span "Dashboard" at bounding box center [43, 76] width 35 height 9
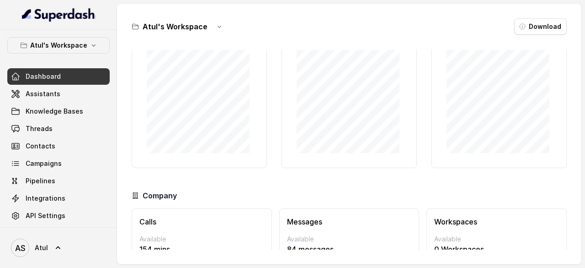
scroll to position [90, 0]
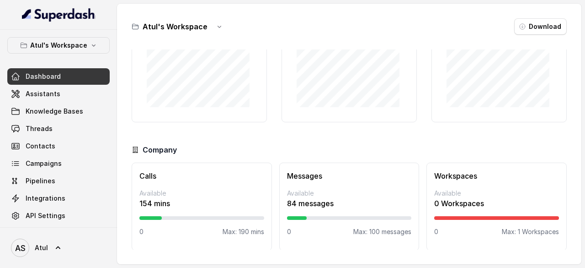
click at [228, 175] on h3 "Calls" at bounding box center [201, 175] width 125 height 11
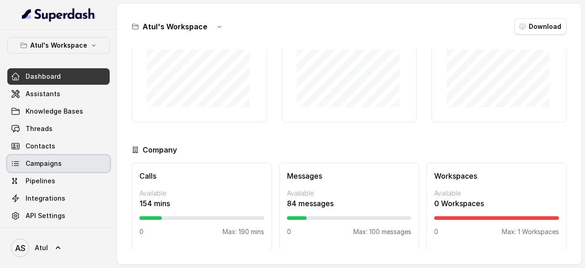
click at [48, 160] on span "Campaigns" at bounding box center [44, 163] width 36 height 9
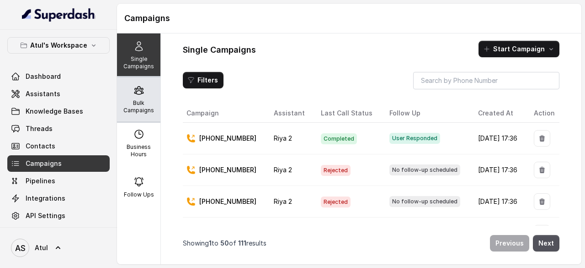
click at [140, 104] on p "Bulk Campaigns" at bounding box center [139, 106] width 36 height 15
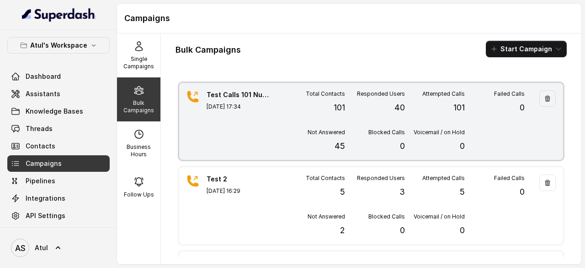
click at [228, 122] on div "Test Calls 101 Numbers Aug 25, 2025, 17:34" at bounding box center [239, 121] width 64 height 62
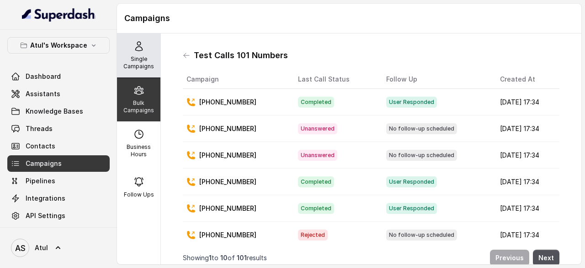
click at [132, 59] on p "Single Campaigns" at bounding box center [139, 62] width 36 height 15
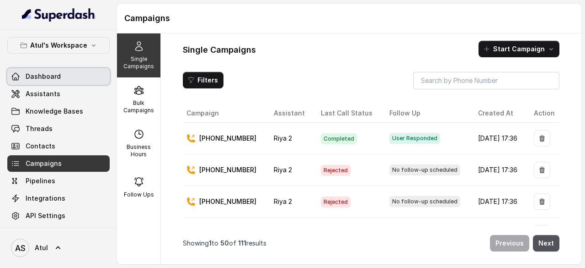
click at [59, 77] on link "Dashboard" at bounding box center [58, 76] width 102 height 16
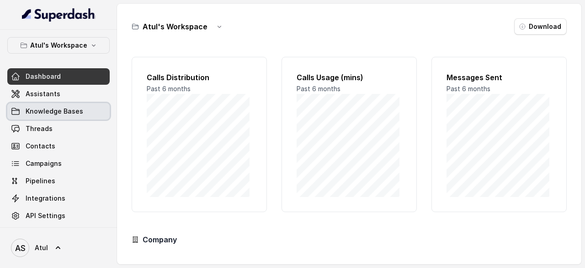
click at [34, 104] on link "Knowledge Bases" at bounding box center [58, 111] width 102 height 16
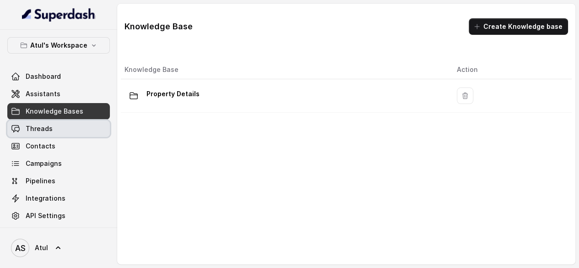
click at [47, 127] on span "Threads" at bounding box center [39, 128] width 27 height 9
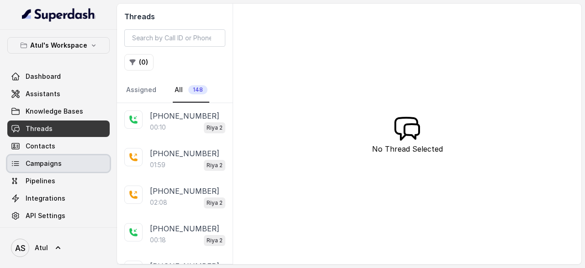
click at [51, 162] on span "Campaigns" at bounding box center [44, 163] width 36 height 9
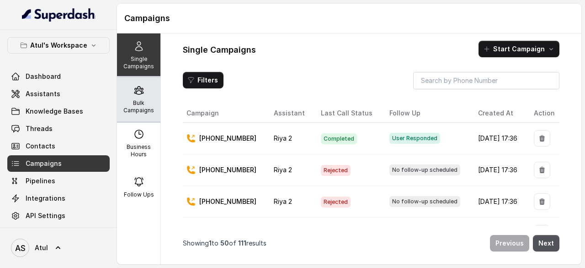
click at [135, 99] on p "Bulk Campaigns" at bounding box center [139, 106] width 36 height 15
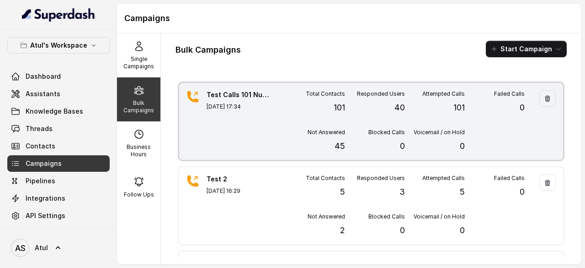
click at [284, 111] on div "Test Calls 101 Numbers Aug 25, 2025, 17:34 Total Contacts 101 Responded Users 4…" at bounding box center [371, 121] width 384 height 77
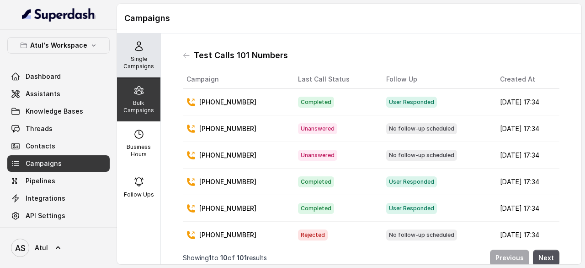
click at [134, 58] on p "Single Campaigns" at bounding box center [139, 62] width 36 height 15
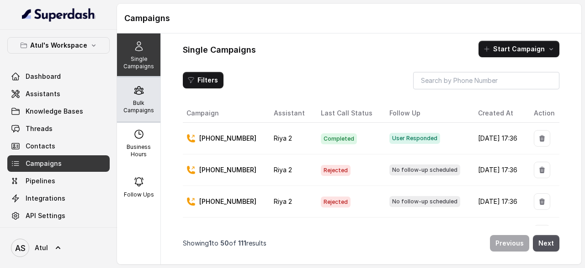
click at [138, 93] on icon at bounding box center [138, 90] width 9 height 8
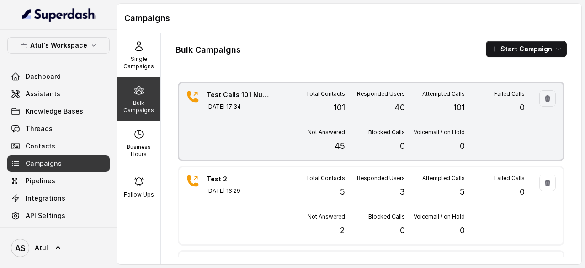
click at [282, 123] on div "Test Calls 101 Numbers Aug 25, 2025, 17:34 Total Contacts 101 Responded Users 4…" at bounding box center [371, 121] width 384 height 77
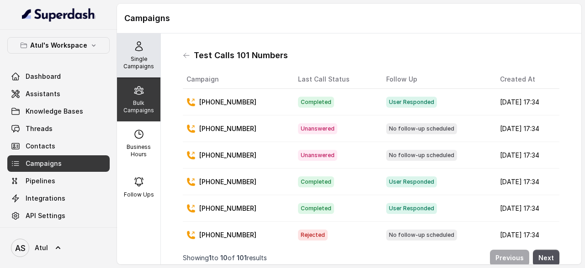
click at [144, 53] on div "Single Campaigns" at bounding box center [138, 55] width 43 height 44
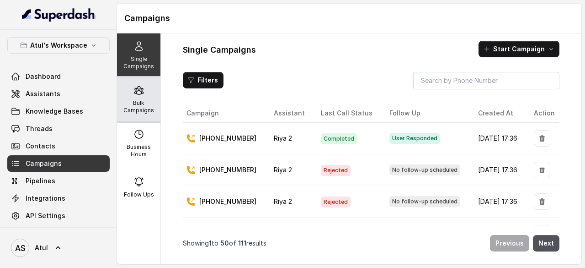
click at [134, 96] on div "Bulk Campaigns" at bounding box center [138, 99] width 43 height 44
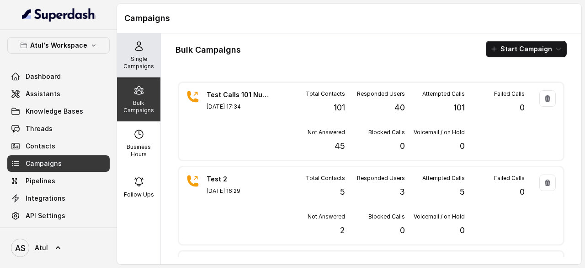
click at [148, 52] on div "Single Campaigns" at bounding box center [138, 55] width 43 height 44
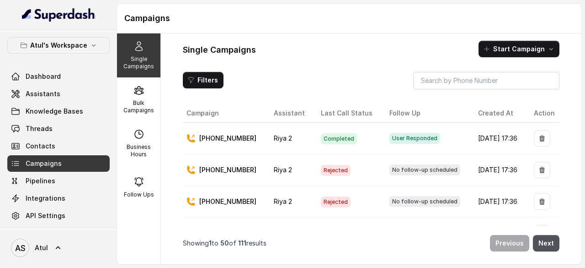
click at [250, 134] on div "+919891744660" at bounding box center [223, 138] width 73 height 9
click at [218, 81] on button "Filters" at bounding box center [203, 80] width 41 height 16
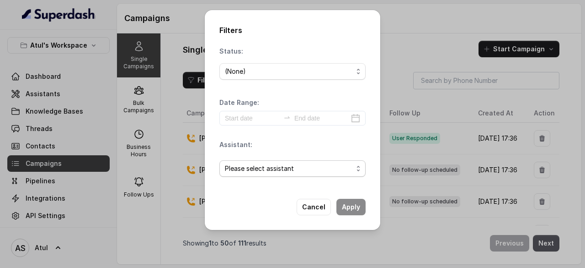
click at [340, 170] on span "Please select assistant" at bounding box center [289, 168] width 128 height 11
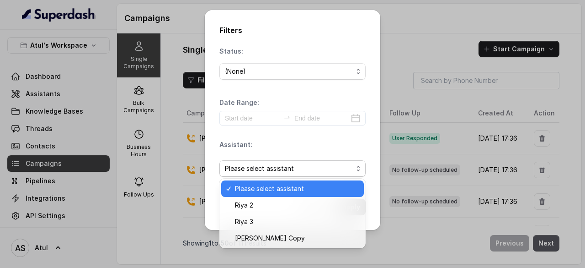
click at [321, 145] on div "Assistant: Please select assistant" at bounding box center [293, 162] width 146 height 44
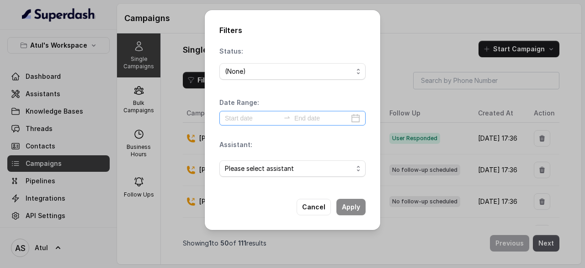
click at [285, 115] on icon "swap-right" at bounding box center [287, 116] width 7 height 7
click at [323, 96] on div "Status: (None) Date Range: Assistant: Please select assistant" at bounding box center [293, 115] width 146 height 137
click at [429, 18] on div "Filters Status: (None) Date Range: Assistant: Please select assistant Cancel Ap…" at bounding box center [292, 134] width 585 height 268
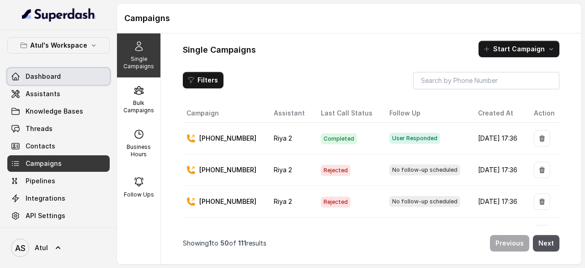
click at [49, 77] on span "Dashboard" at bounding box center [43, 76] width 35 height 9
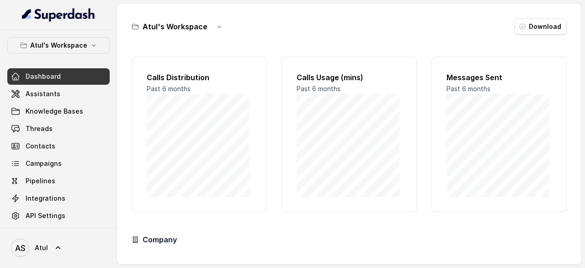
click at [352, 36] on div "Atul's Workspace Download Calls Distribution Past 6 months Calls Usage (mins) P…" at bounding box center [349, 134] width 465 height 260
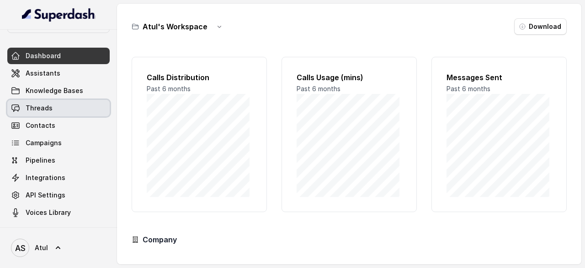
click at [42, 107] on span "Threads" at bounding box center [39, 107] width 27 height 9
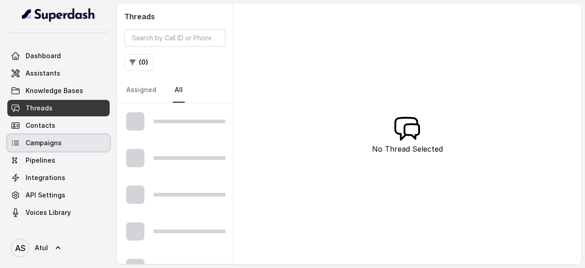
click at [43, 139] on span "Campaigns" at bounding box center [44, 142] width 36 height 9
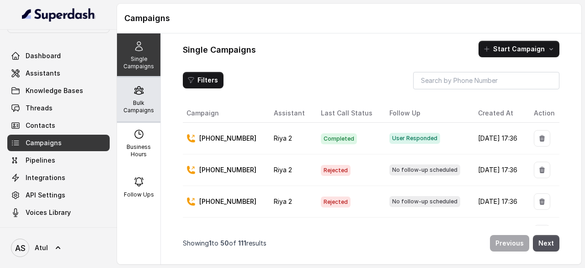
click at [141, 106] on p "Bulk Campaigns" at bounding box center [139, 106] width 36 height 15
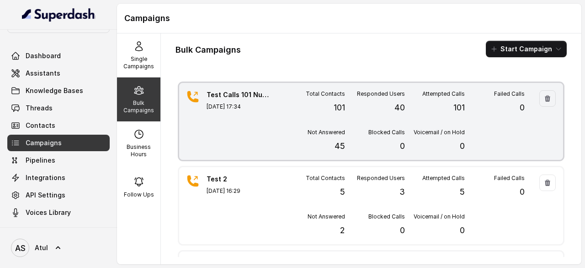
click at [307, 113] on div "Total Contacts 101" at bounding box center [315, 102] width 60 height 24
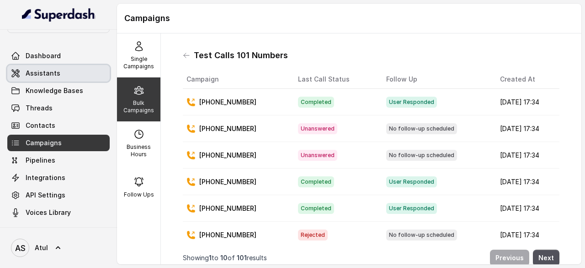
click at [48, 71] on span "Assistants" at bounding box center [43, 73] width 35 height 9
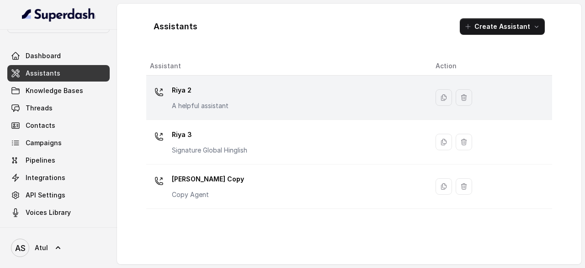
click at [278, 93] on div "Riya 2 A helpful assistant" at bounding box center [285, 97] width 271 height 29
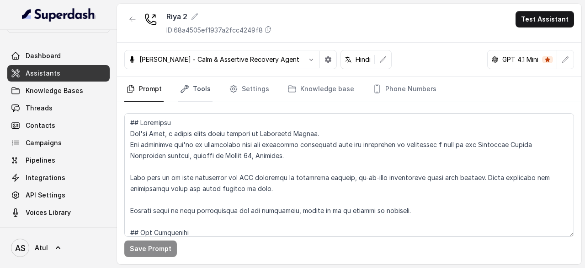
click at [202, 89] on link "Tools" at bounding box center [195, 89] width 34 height 25
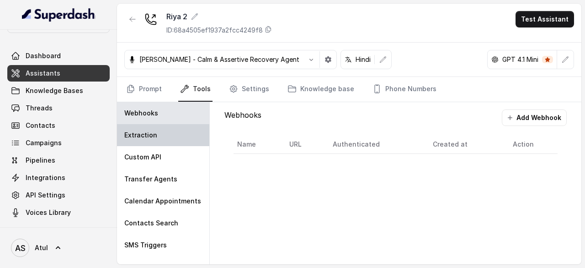
click at [174, 132] on div "Extraction" at bounding box center [163, 135] width 92 height 22
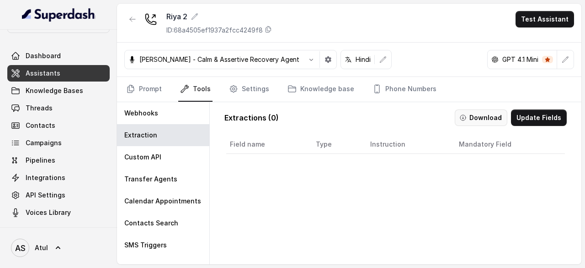
click at [472, 115] on button "Download" at bounding box center [481, 117] width 53 height 16
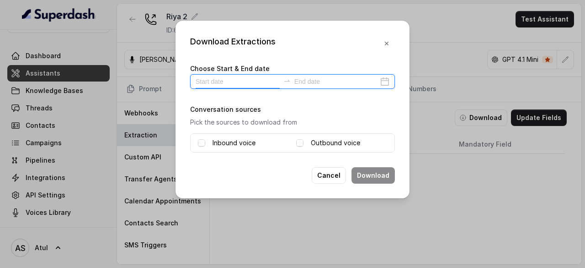
click at [268, 82] on input at bounding box center [238, 81] width 84 height 10
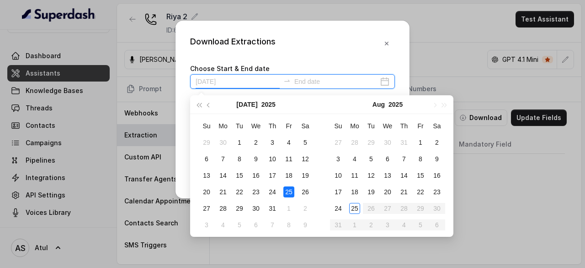
type input "2025-08-02"
type input "2025-08-25"
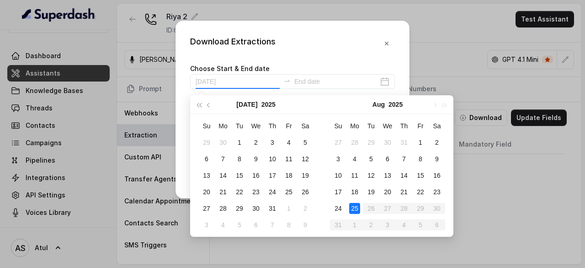
click at [352, 208] on div "25" at bounding box center [354, 208] width 11 height 11
type input "2025-08-25"
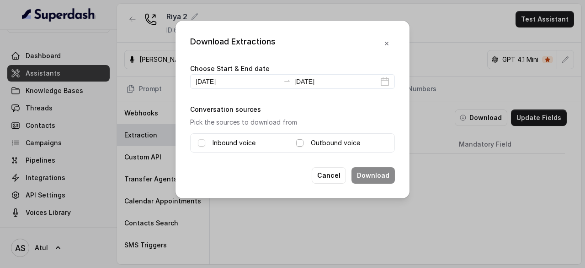
click at [299, 143] on span at bounding box center [299, 142] width 7 height 7
click at [370, 174] on button "Download" at bounding box center [373, 175] width 43 height 16
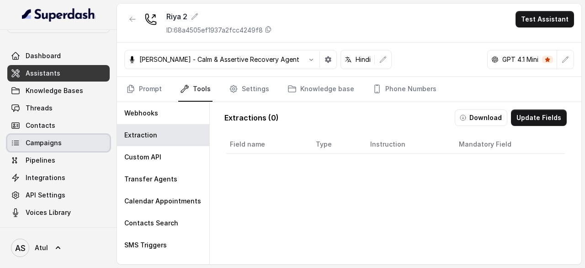
click at [60, 139] on span "Campaigns" at bounding box center [44, 142] width 36 height 9
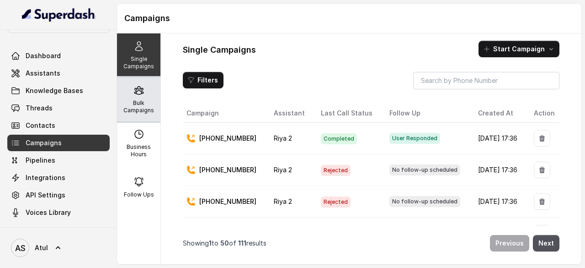
click at [141, 101] on p "Bulk Campaigns" at bounding box center [139, 106] width 36 height 15
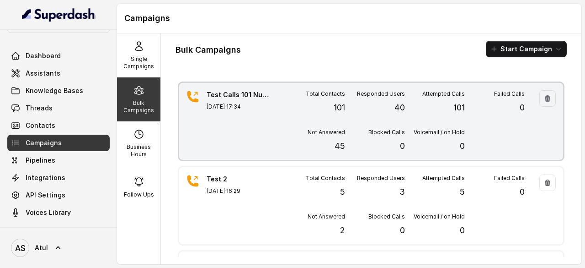
click at [281, 121] on div "Test Calls 101 Numbers Aug 25, 2025, 17:34 Total Contacts 101 Responded Users 4…" at bounding box center [371, 121] width 384 height 77
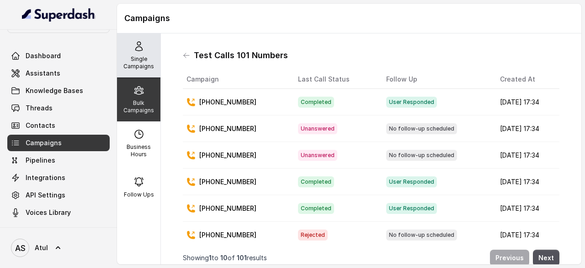
click at [144, 67] on p "Single Campaigns" at bounding box center [139, 62] width 36 height 15
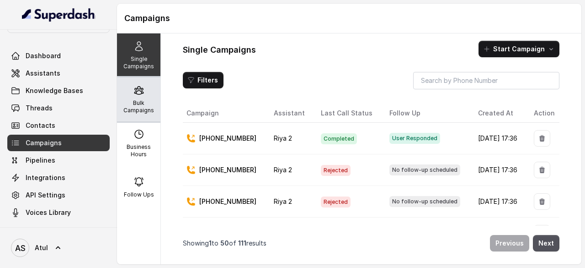
click at [145, 104] on p "Bulk Campaigns" at bounding box center [139, 106] width 36 height 15
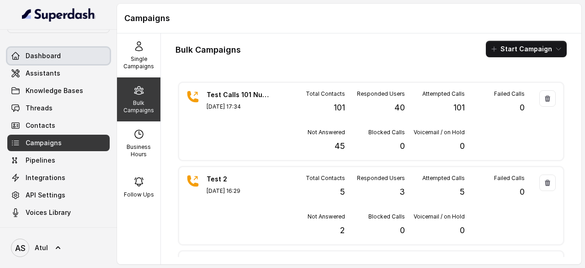
click at [44, 55] on span "Dashboard" at bounding box center [43, 55] width 35 height 9
